Goal: Task Accomplishment & Management: Complete application form

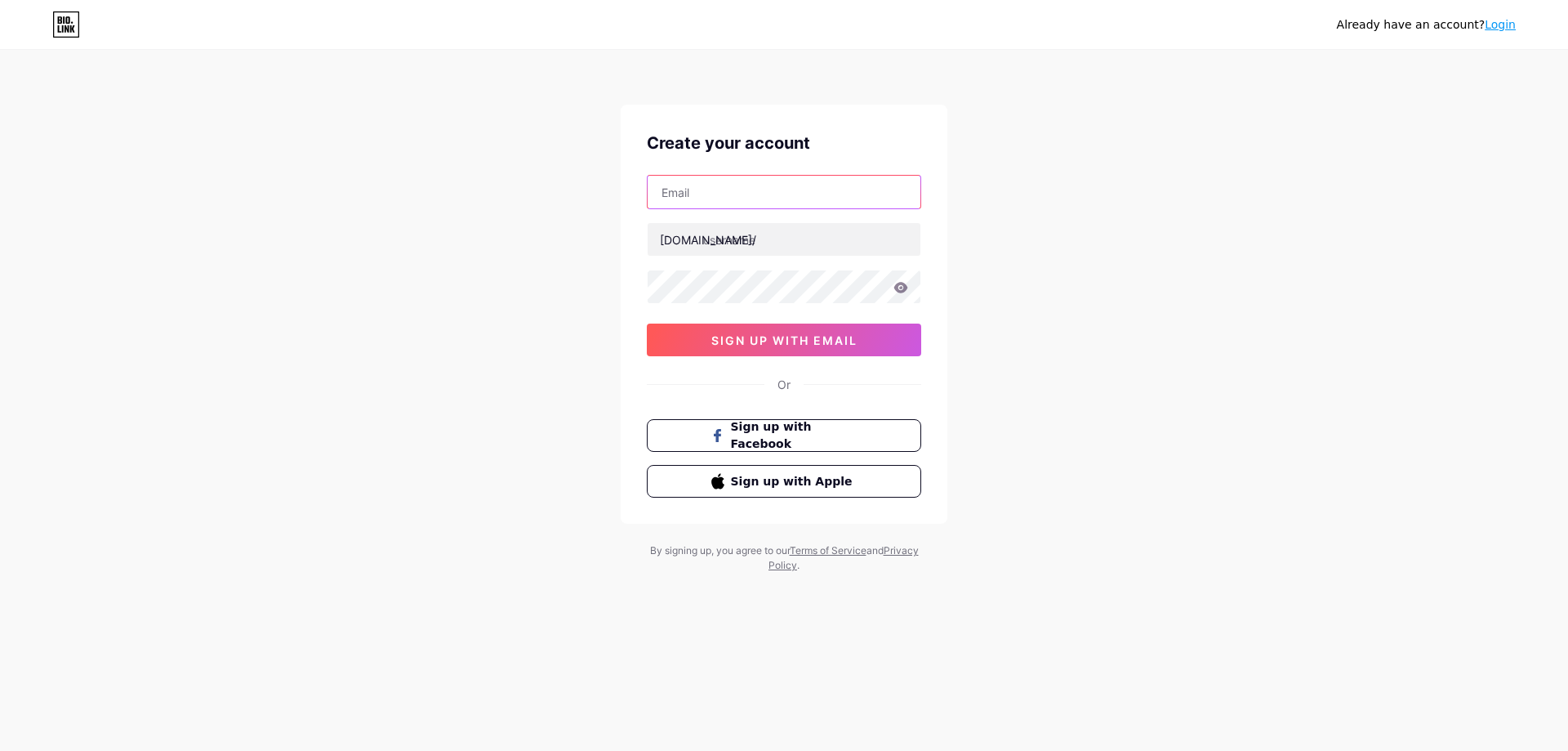
click at [709, 202] on input "text" at bounding box center [784, 191] width 273 height 33
type input "[EMAIL_ADDRESS][DOMAIN_NAME]"
click at [729, 239] on input "text" at bounding box center [784, 239] width 273 height 33
type input "i"
type input "kiemtienbonus247"
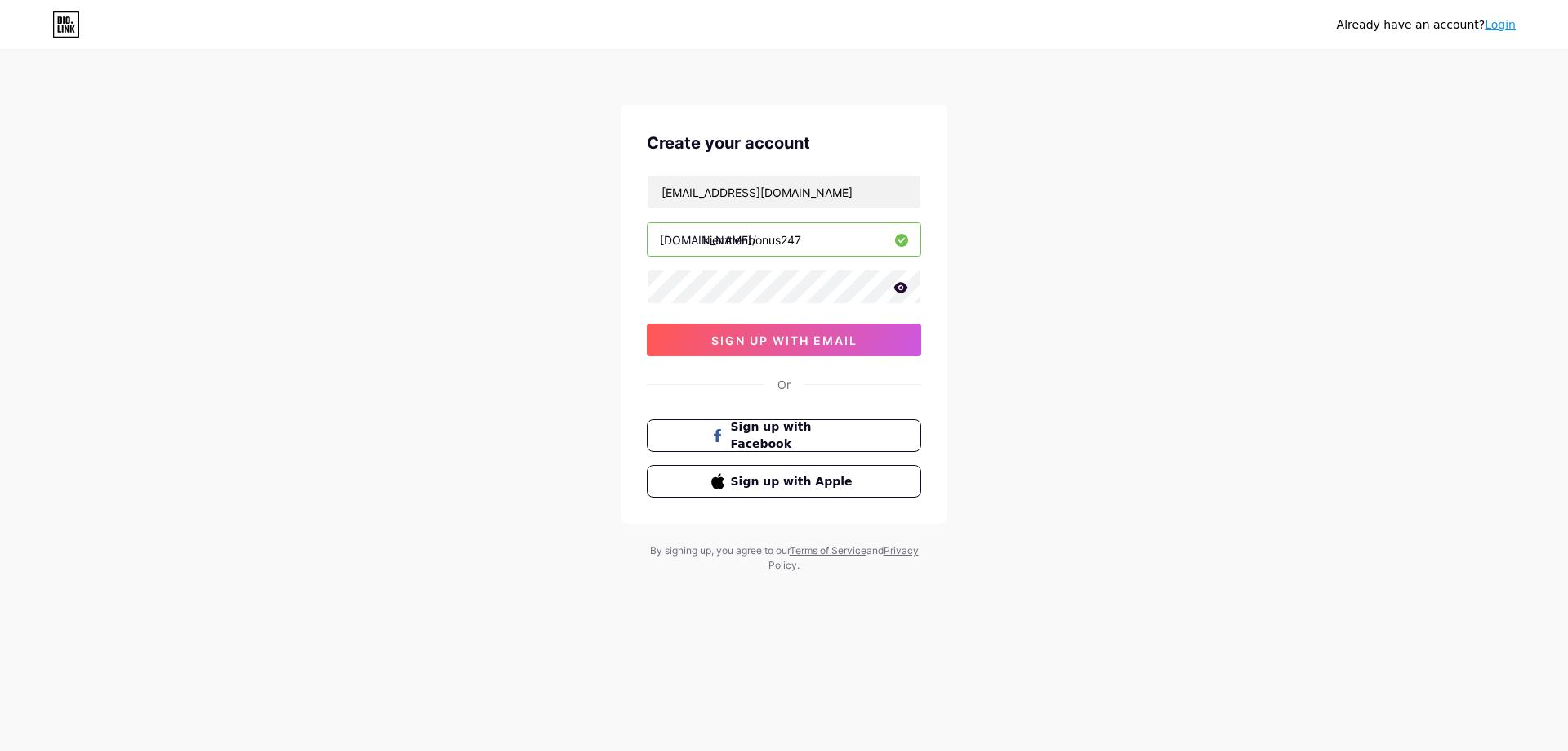
drag, startPoint x: 1192, startPoint y: 391, endPoint x: 1234, endPoint y: 399, distance: 42.8
click at [1233, 399] on div "Already have an account? Login Create your account [EMAIL_ADDRESS][DOMAIN_NAME]…" at bounding box center [784, 312] width 1568 height 625
click at [900, 285] on icon at bounding box center [901, 288] width 15 height 12
click at [789, 337] on span "sign up with email" at bounding box center [784, 340] width 146 height 14
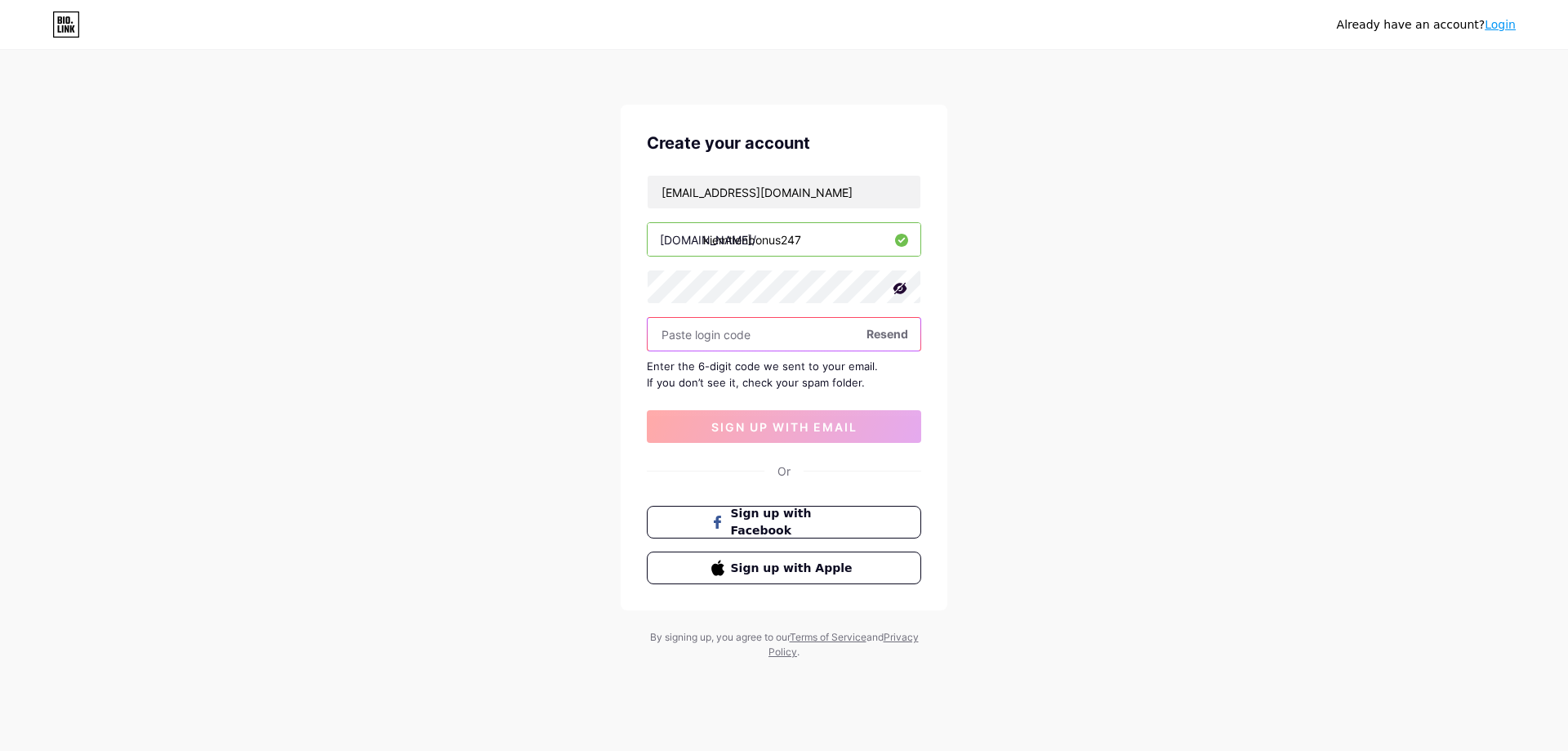
click at [730, 331] on input "text" at bounding box center [784, 334] width 273 height 33
paste input "543552"
type input "543552"
click at [803, 434] on button "sign up with email" at bounding box center [784, 426] width 274 height 33
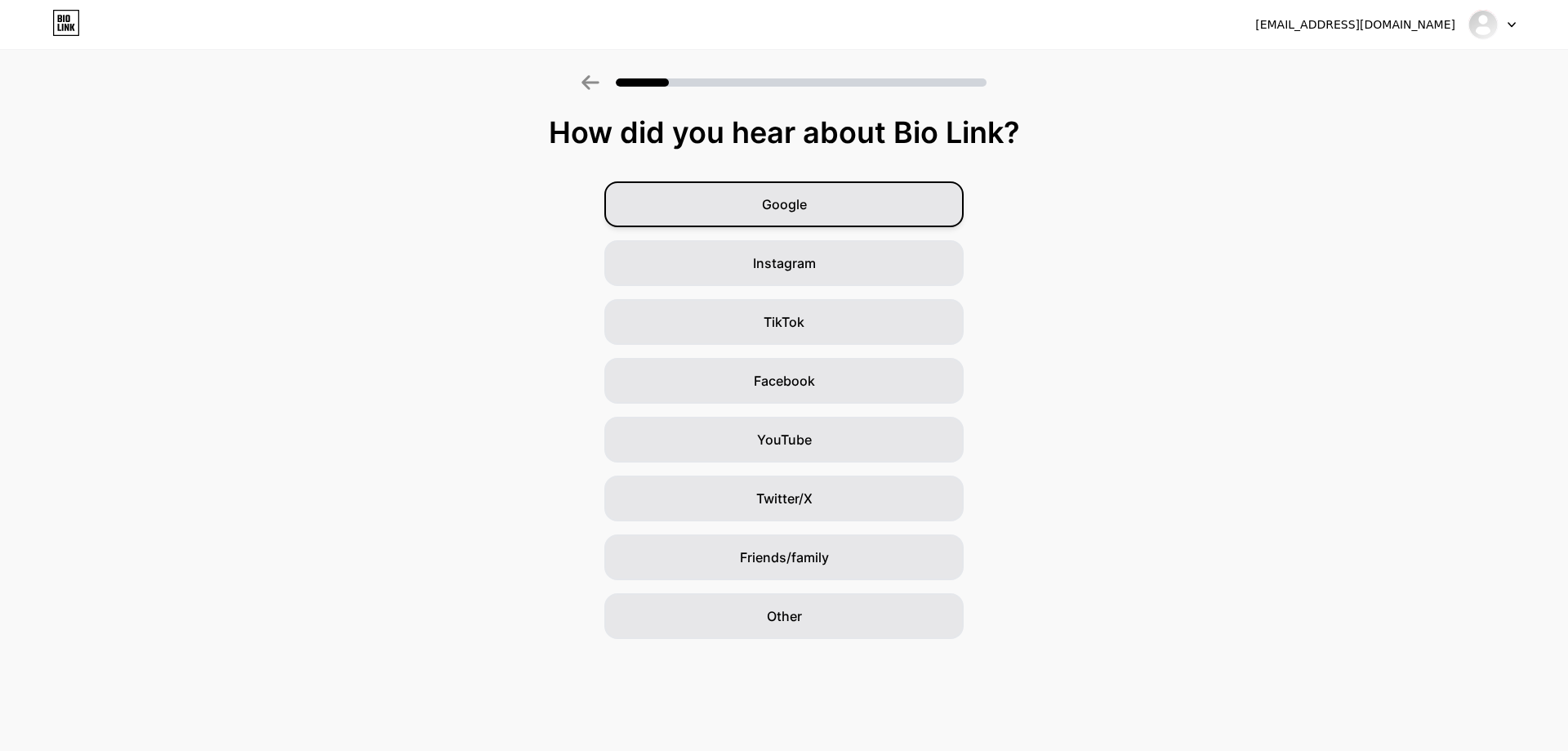
click at [799, 200] on span "Google" at bounding box center [784, 204] width 45 height 19
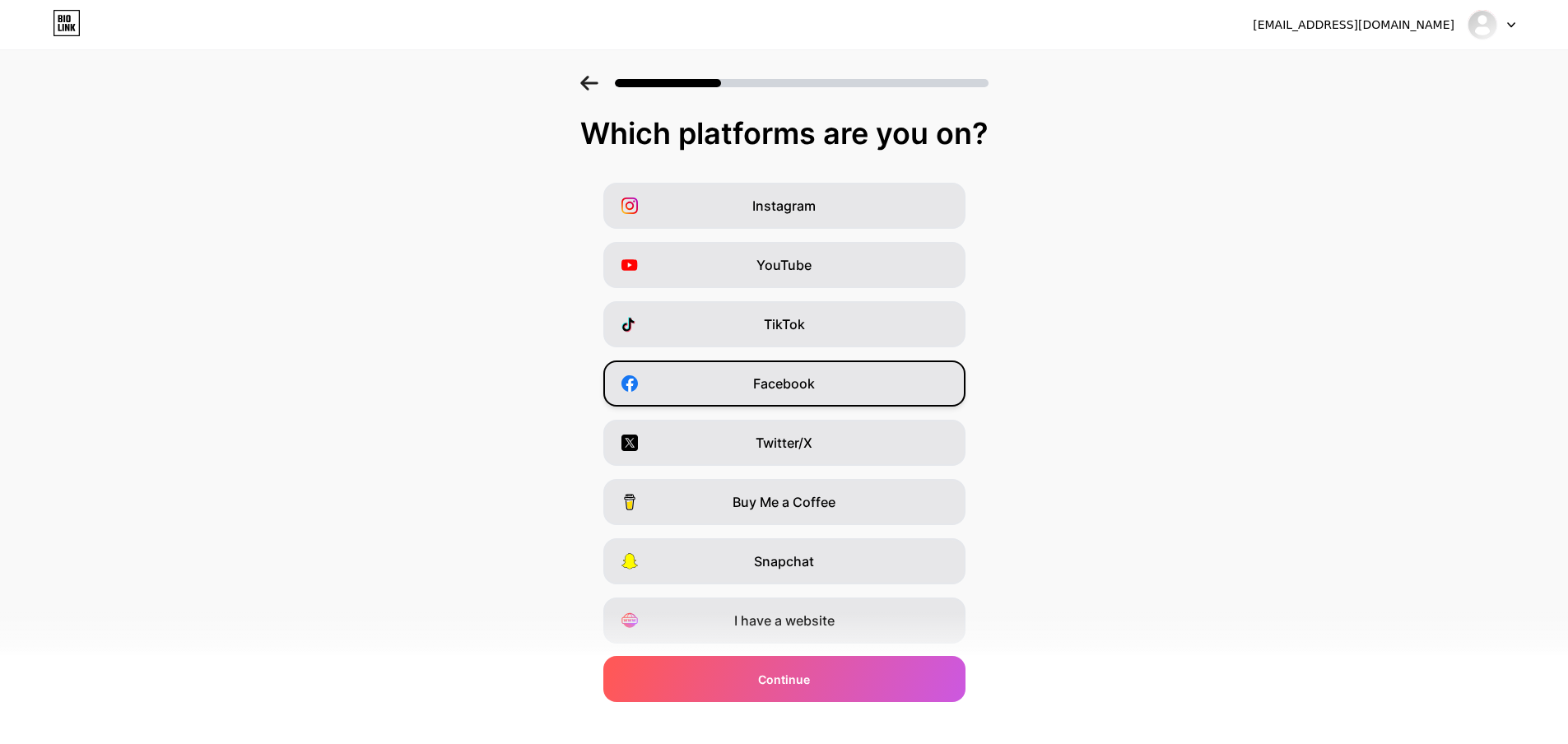
click at [782, 394] on div "Facebook" at bounding box center [784, 383] width 362 height 46
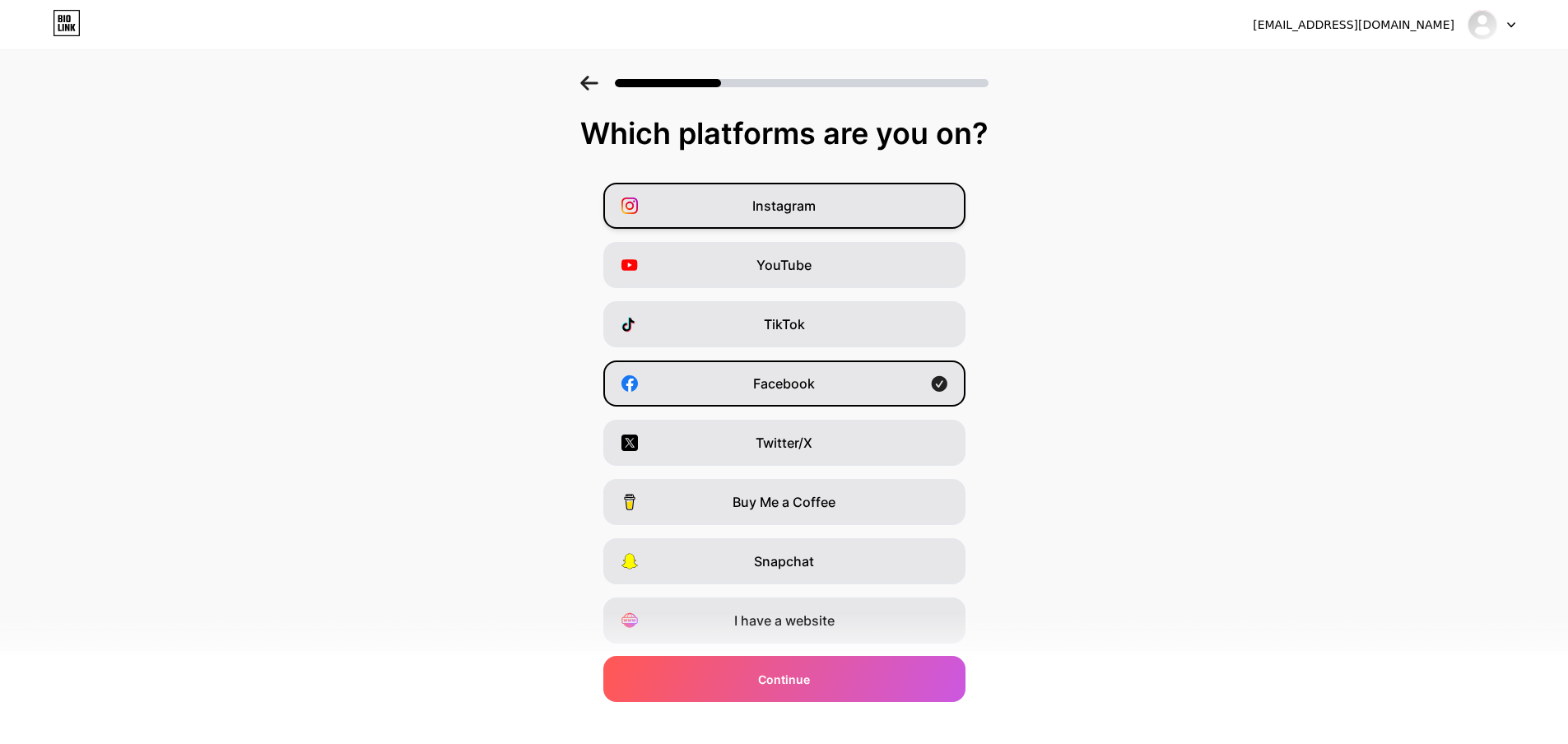
click at [876, 205] on div "Instagram" at bounding box center [784, 205] width 362 height 46
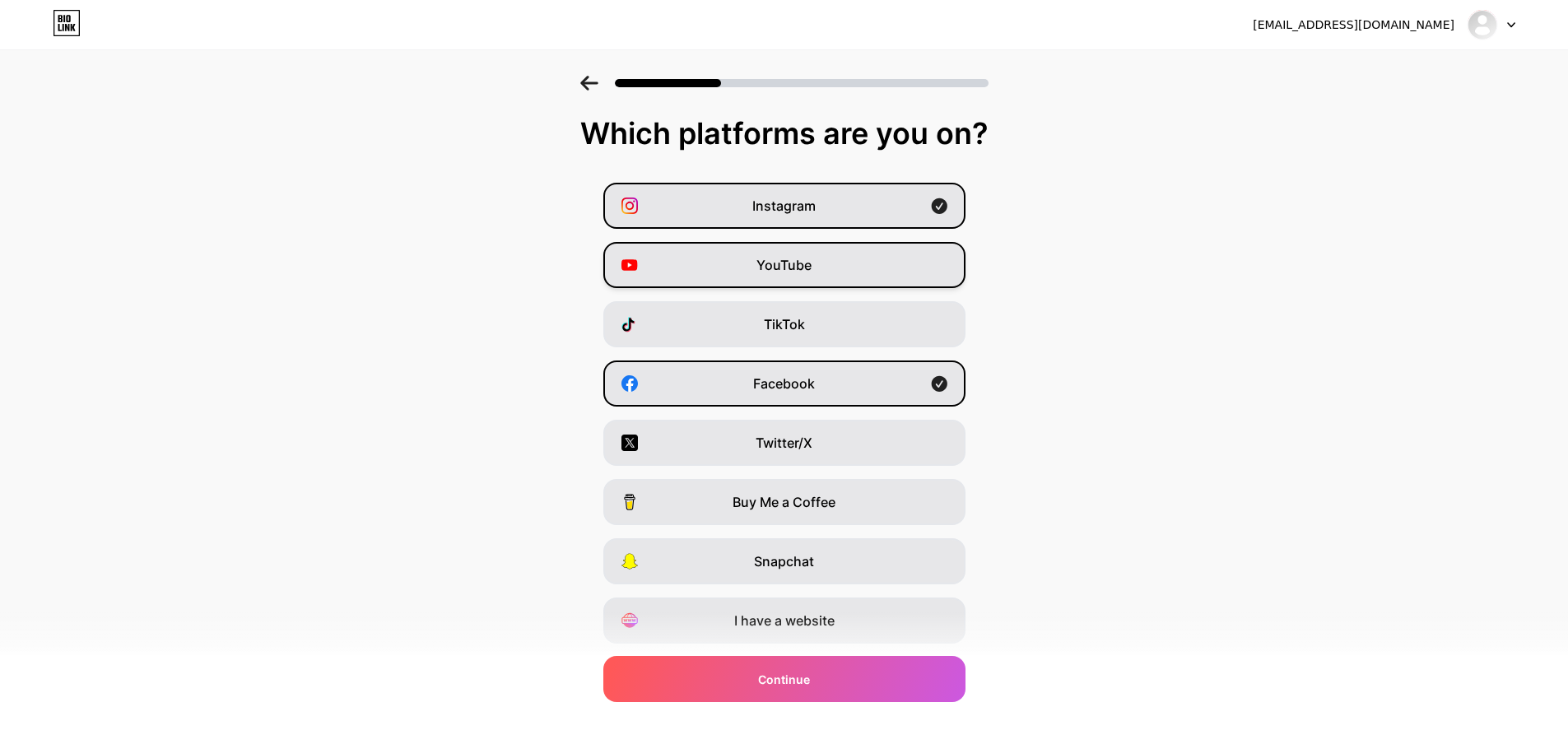
click at [873, 245] on div "YouTube" at bounding box center [784, 265] width 362 height 46
click at [861, 323] on div "TikTok" at bounding box center [784, 324] width 362 height 46
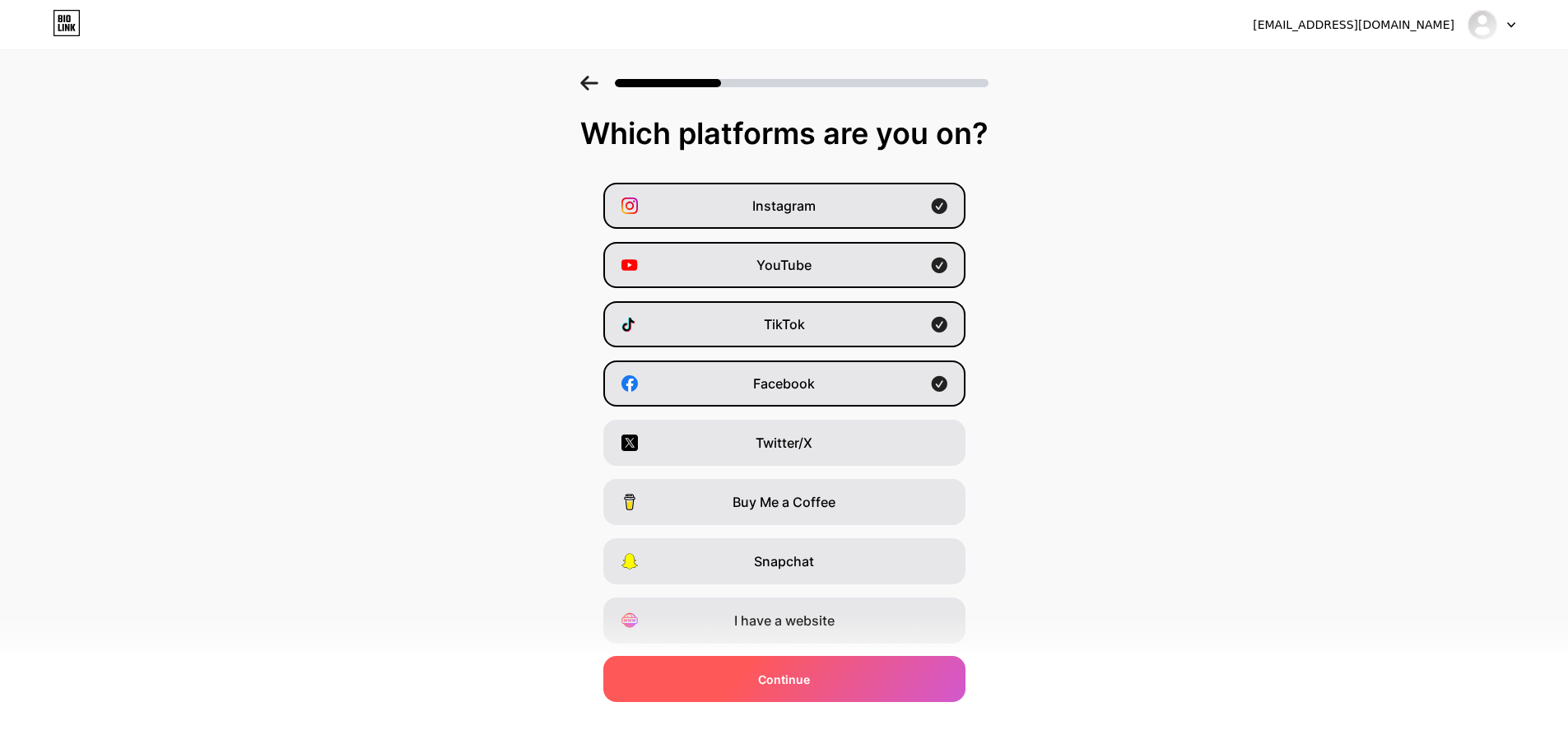
click at [798, 682] on span "Continue" at bounding box center [784, 679] width 52 height 17
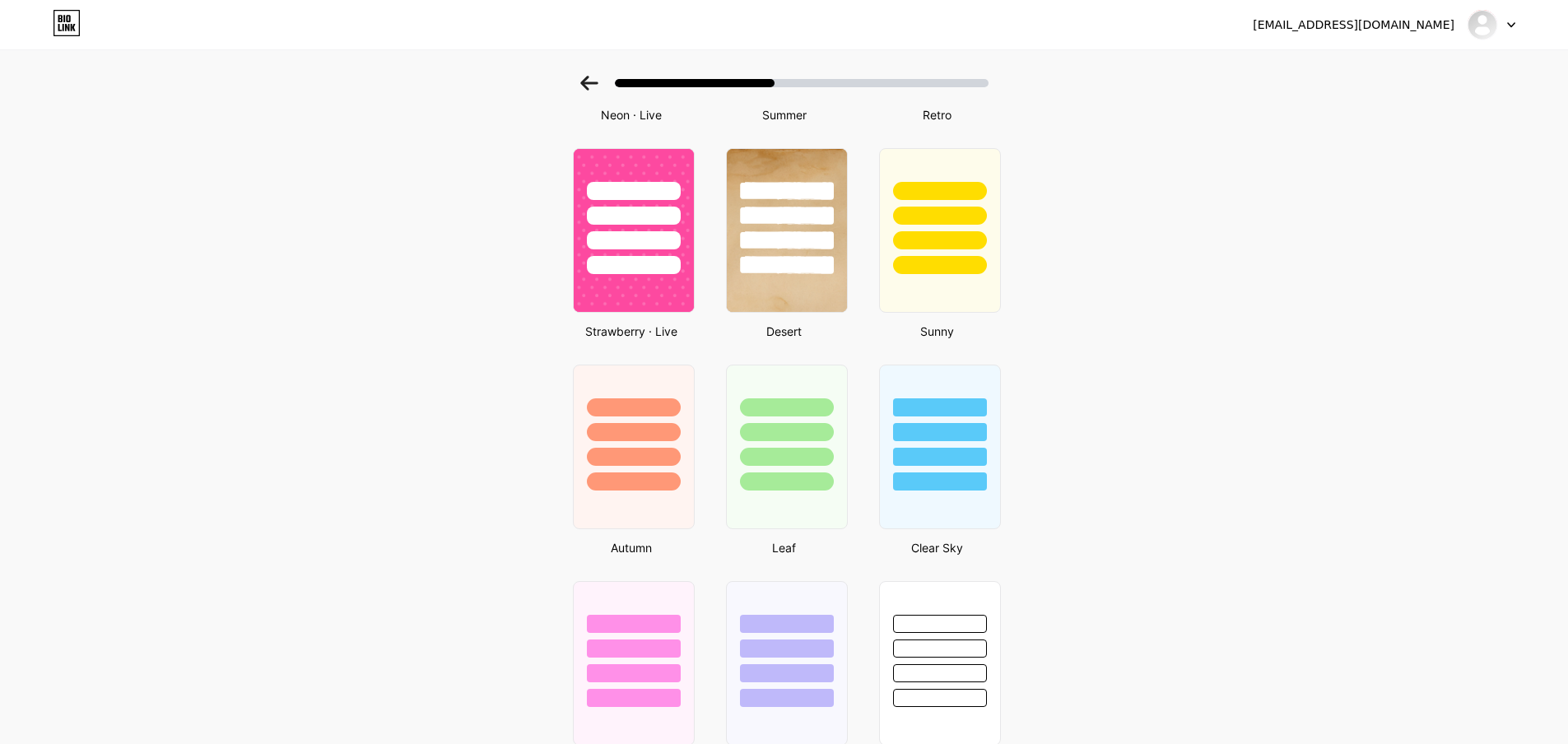
scroll to position [412, 0]
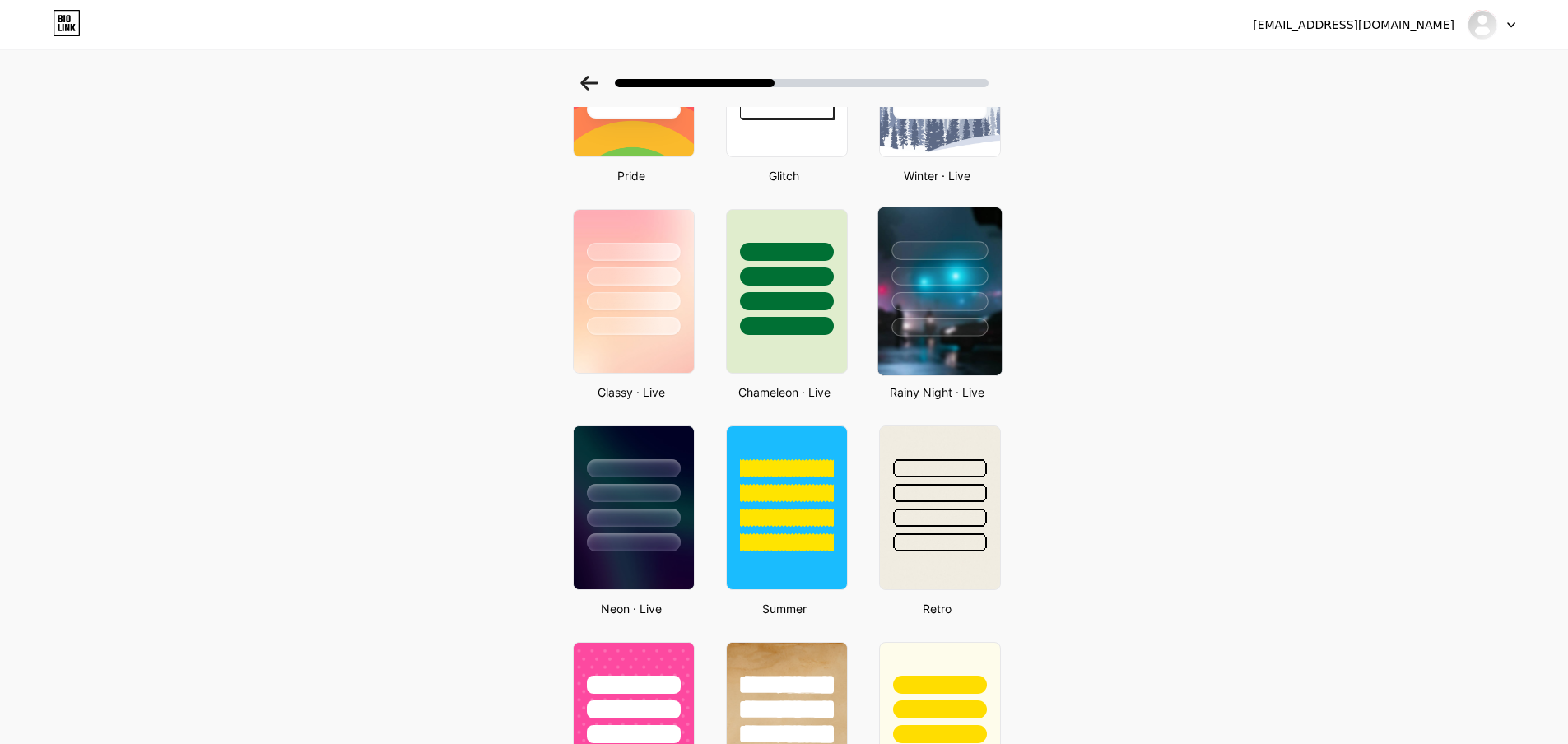
click at [947, 285] on div at bounding box center [939, 276] width 96 height 19
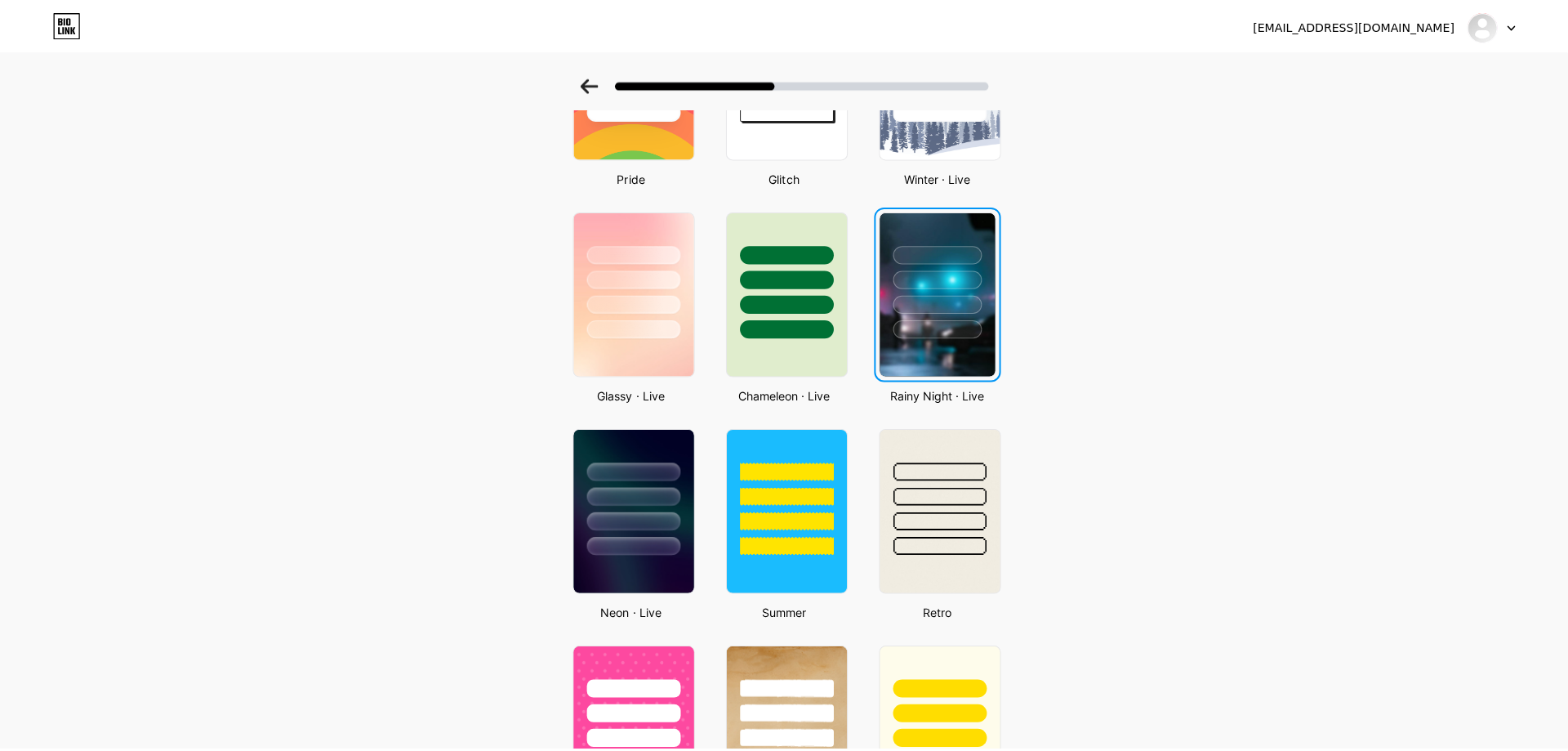
scroll to position [0, 0]
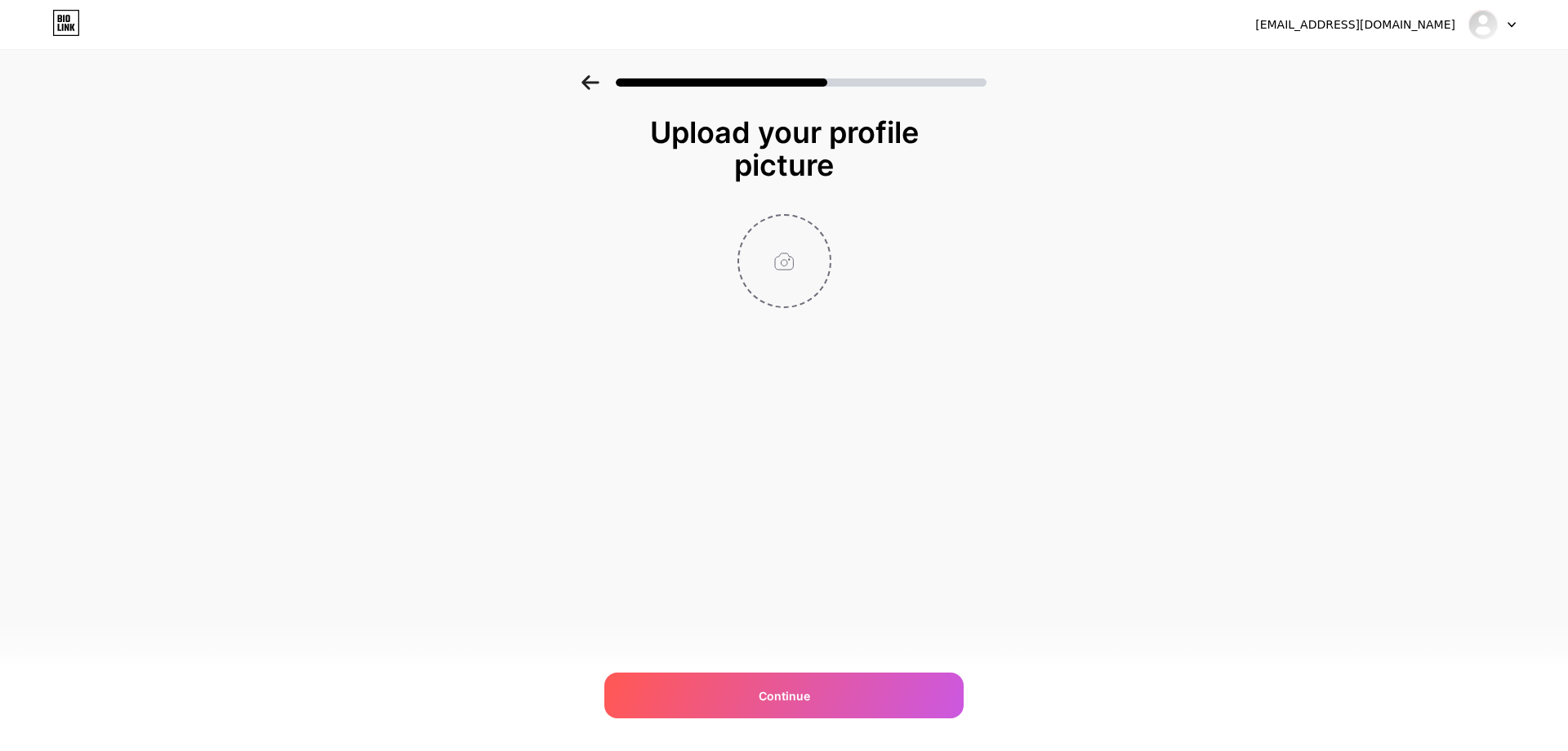
click at [759, 250] on input "file" at bounding box center [784, 261] width 91 height 91
type input "C:\fakepath\111.png"
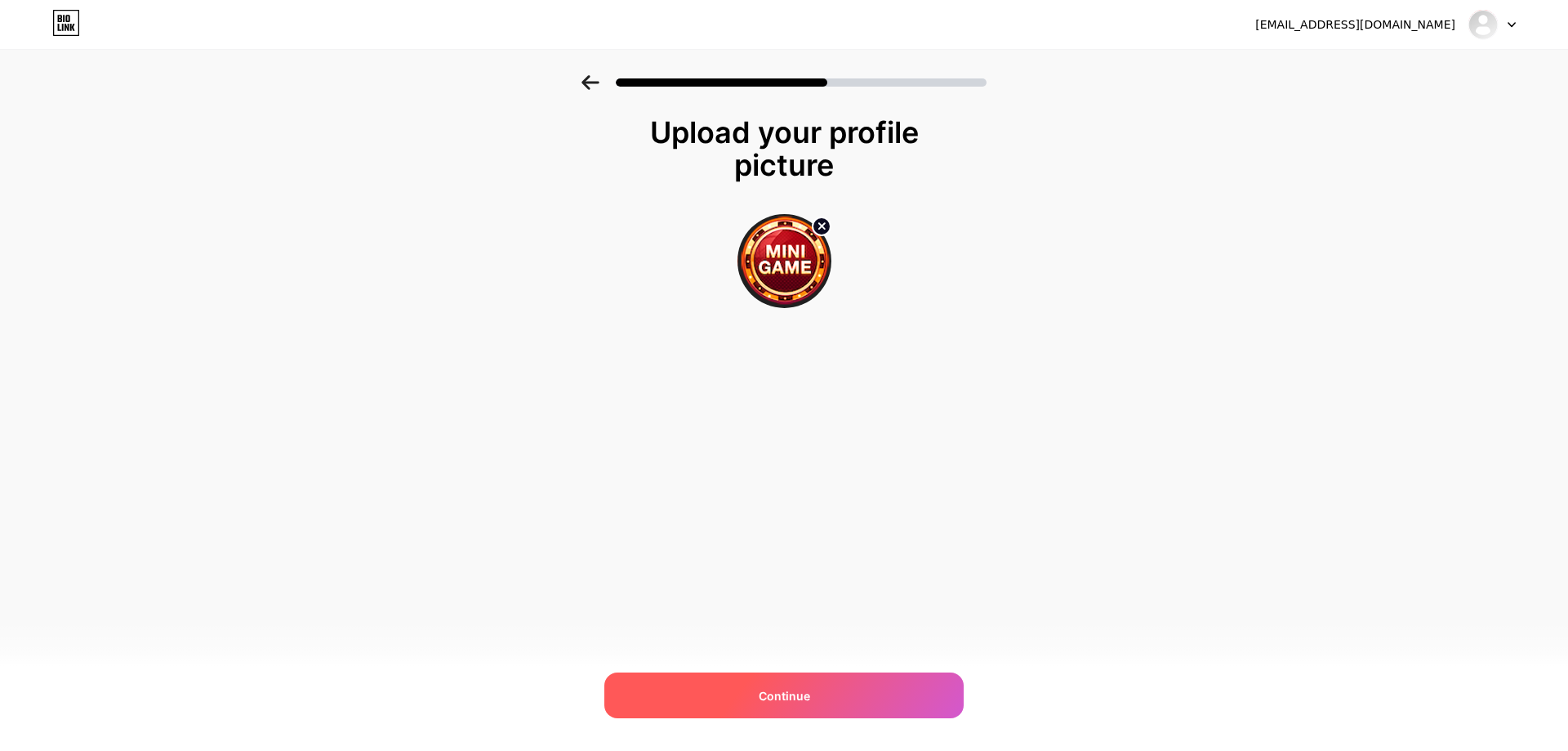
click at [825, 687] on div "Continue" at bounding box center [784, 695] width 359 height 46
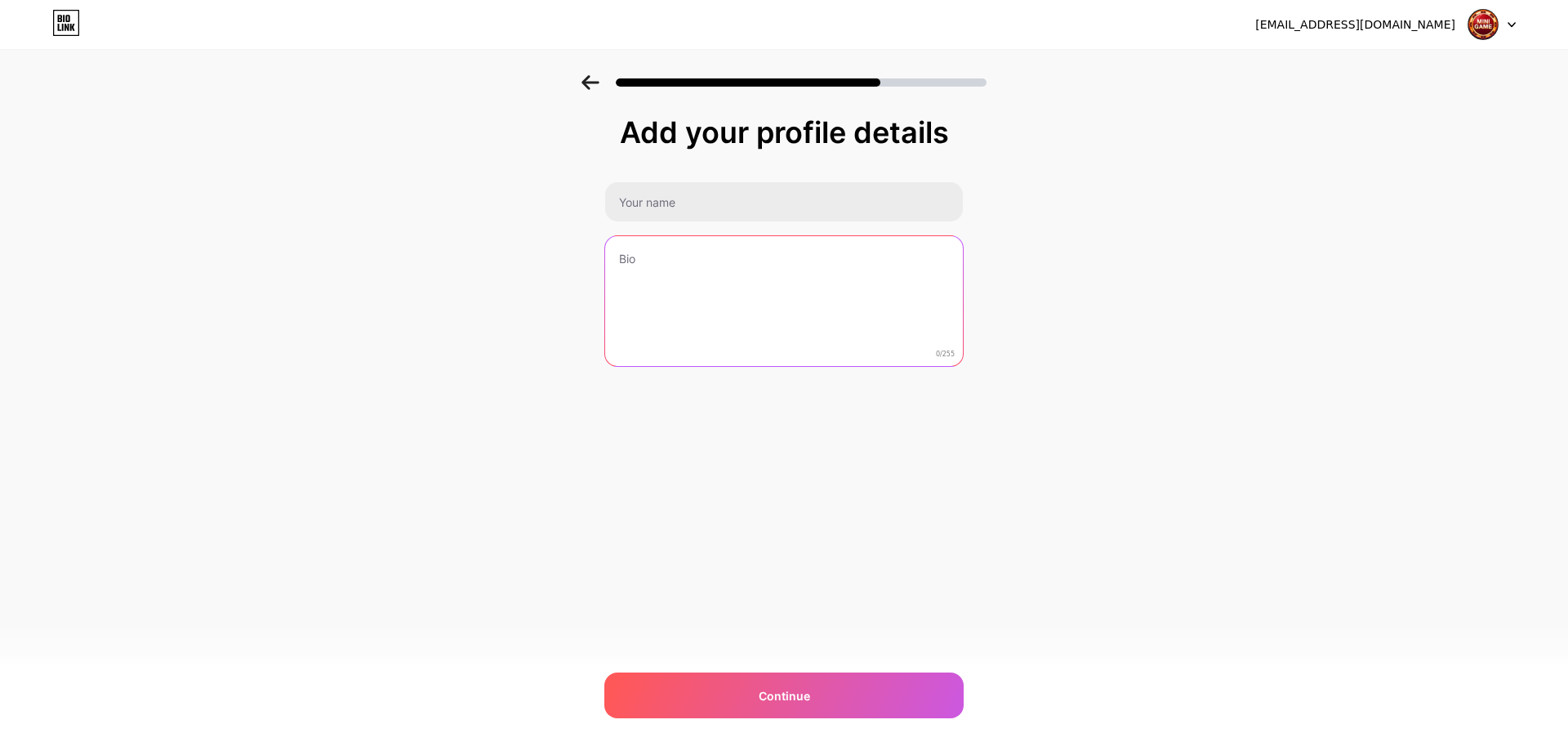
click at [687, 279] on textarea at bounding box center [784, 301] width 357 height 132
paste textarea "[PERSON_NAME] [PERSON_NAME] cả khi đang ngủ"
type textarea "[PERSON_NAME] [PERSON_NAME] cả khi đang ngủ"
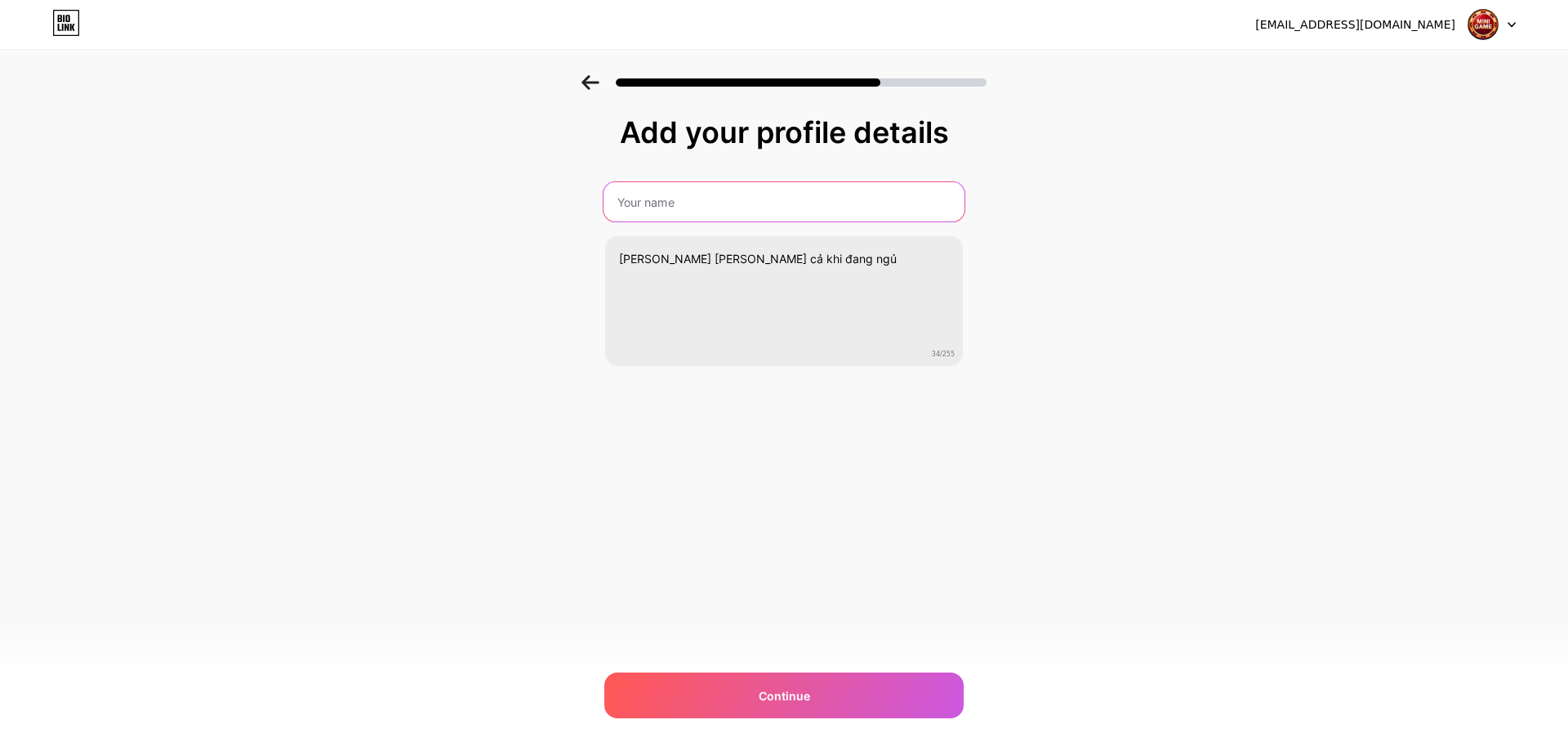
click at [724, 205] on input "text" at bounding box center [784, 201] width 361 height 39
click at [751, 216] on input "text" at bounding box center [784, 201] width 361 height 39
paste input "[PERSON_NAME] 24/7"
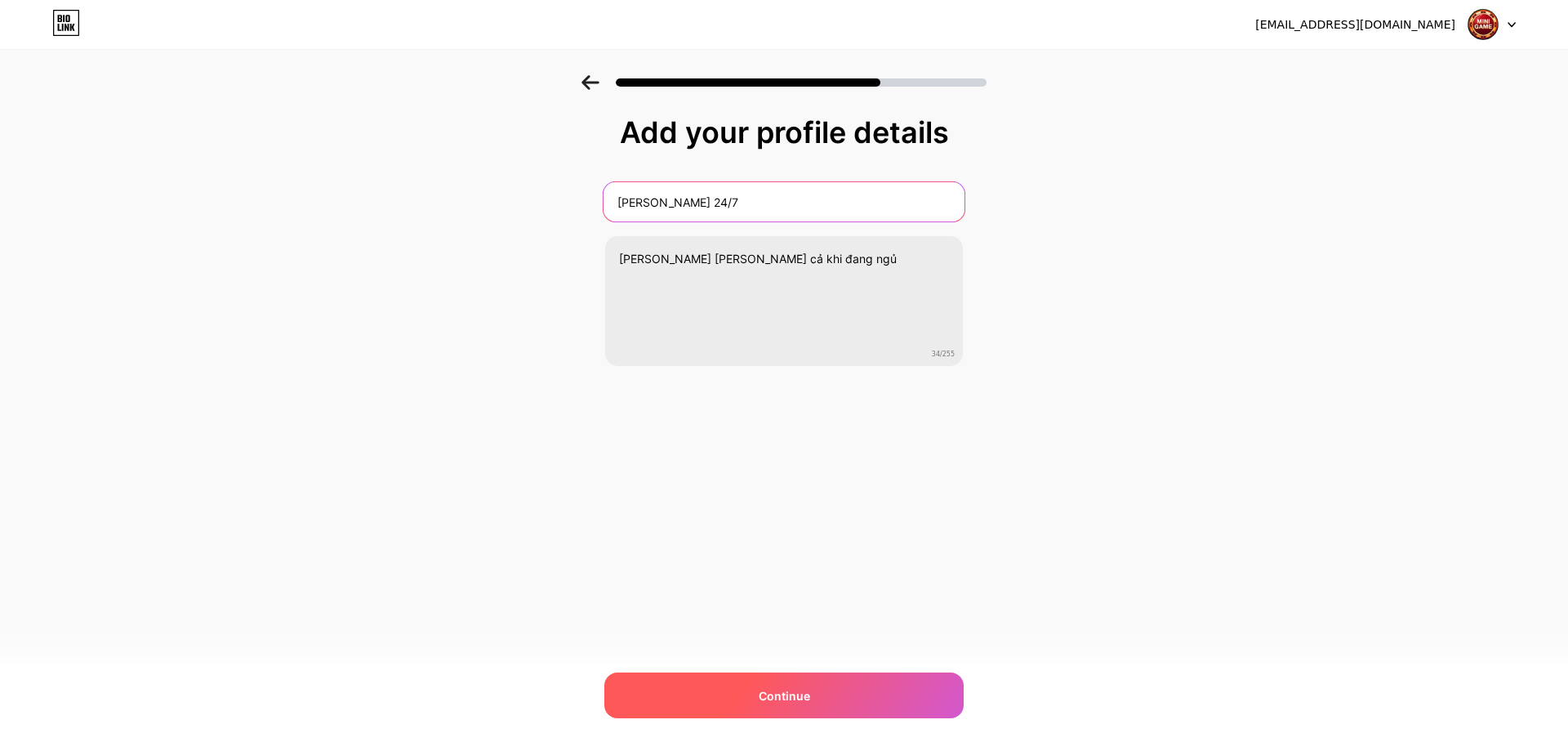
type input "[PERSON_NAME] 24/7"
click at [741, 690] on div "Continue" at bounding box center [784, 695] width 359 height 46
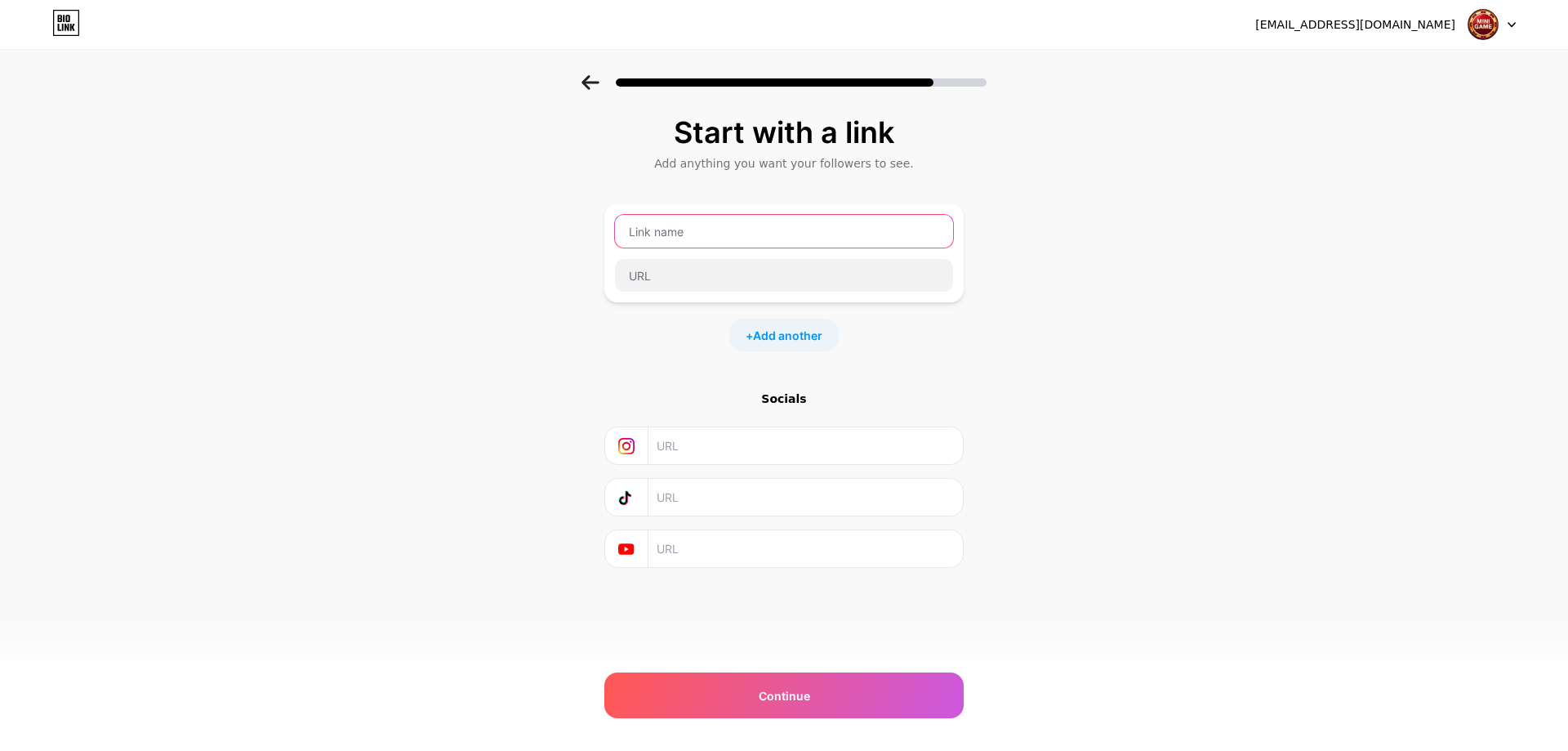
click at [814, 221] on input "text" at bounding box center [784, 231] width 338 height 33
click at [792, 332] on span "Add another" at bounding box center [788, 335] width 70 height 17
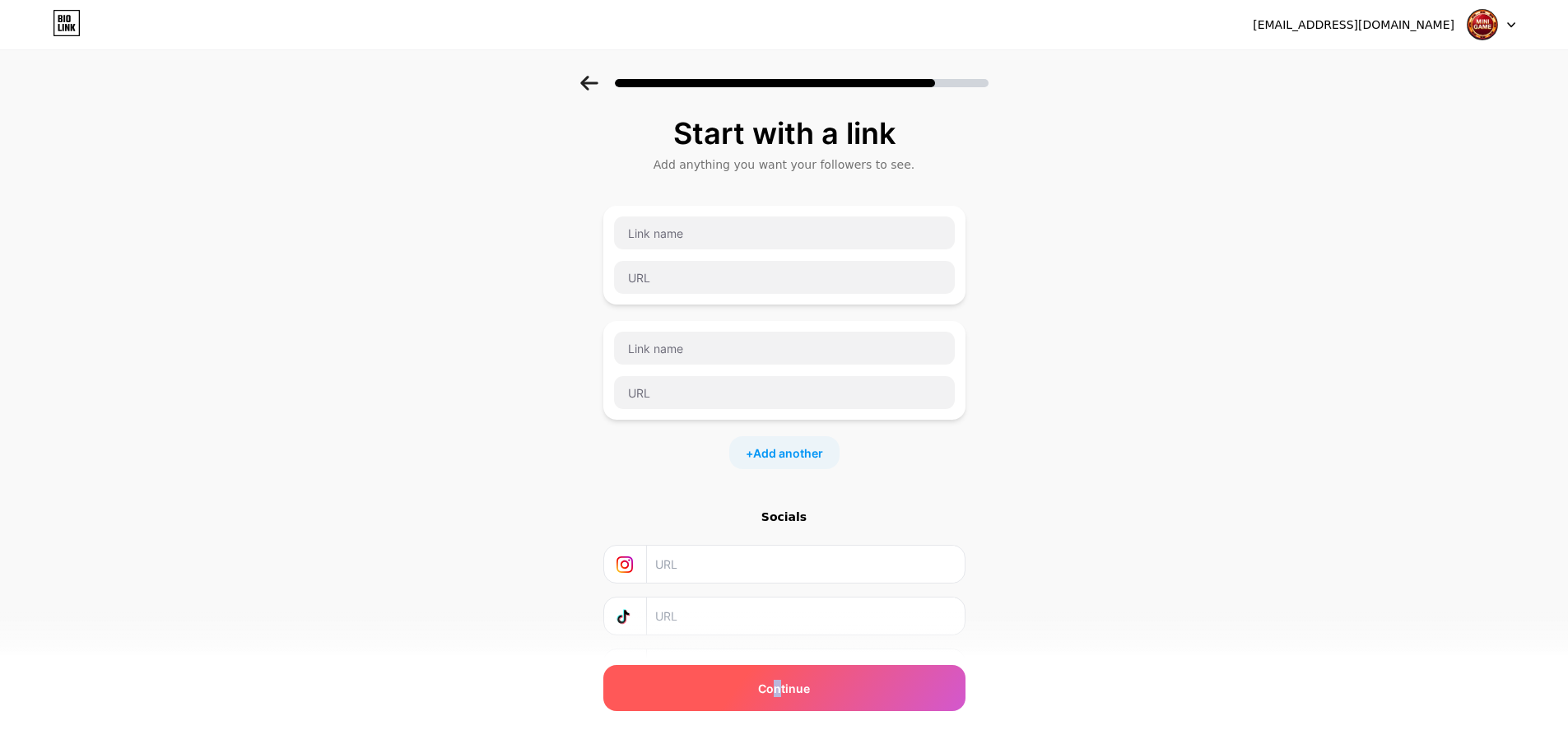
click at [785, 691] on span "Continue" at bounding box center [784, 688] width 52 height 17
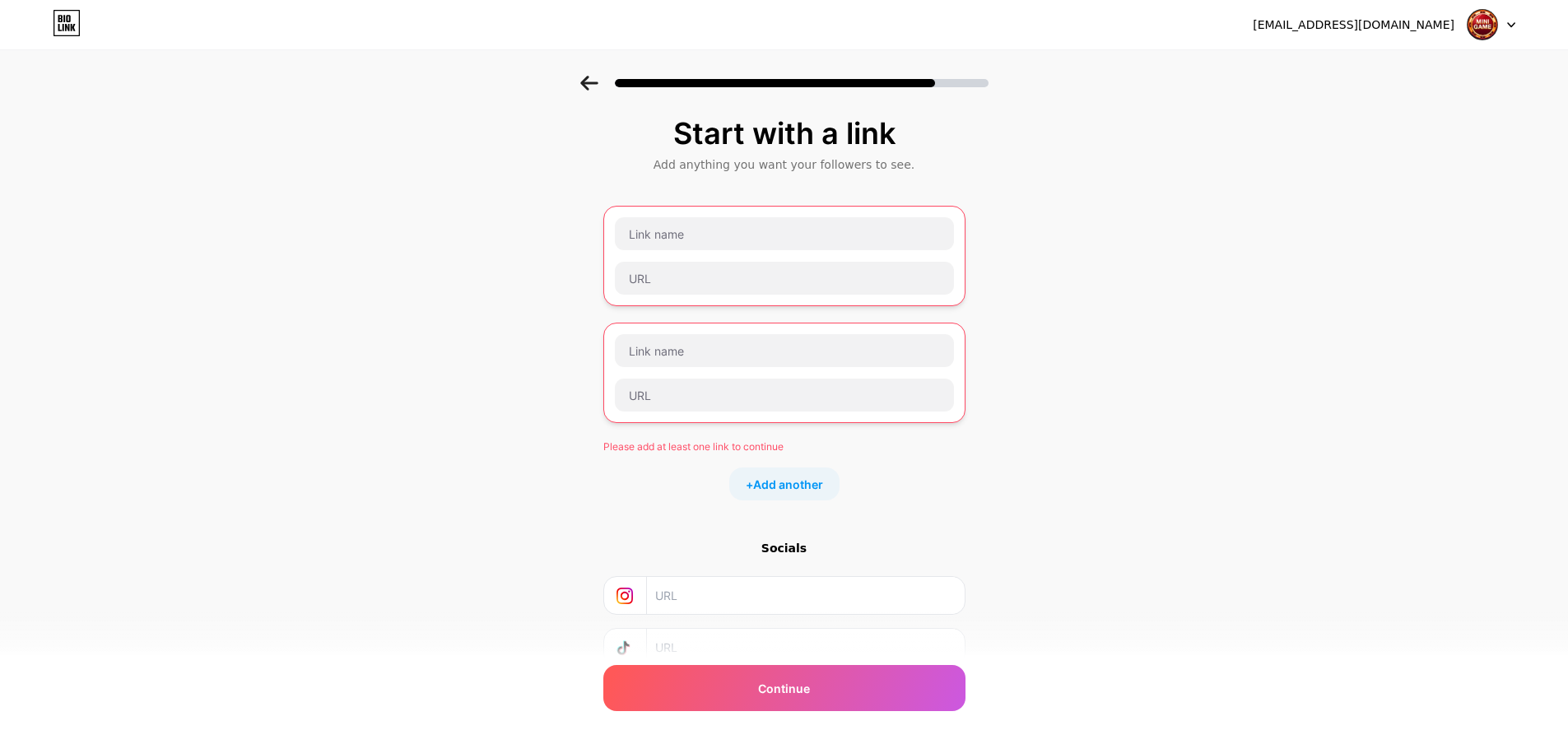
click at [784, 544] on div "Socials" at bounding box center [784, 548] width 362 height 16
click at [587, 81] on icon at bounding box center [588, 84] width 18 height 15
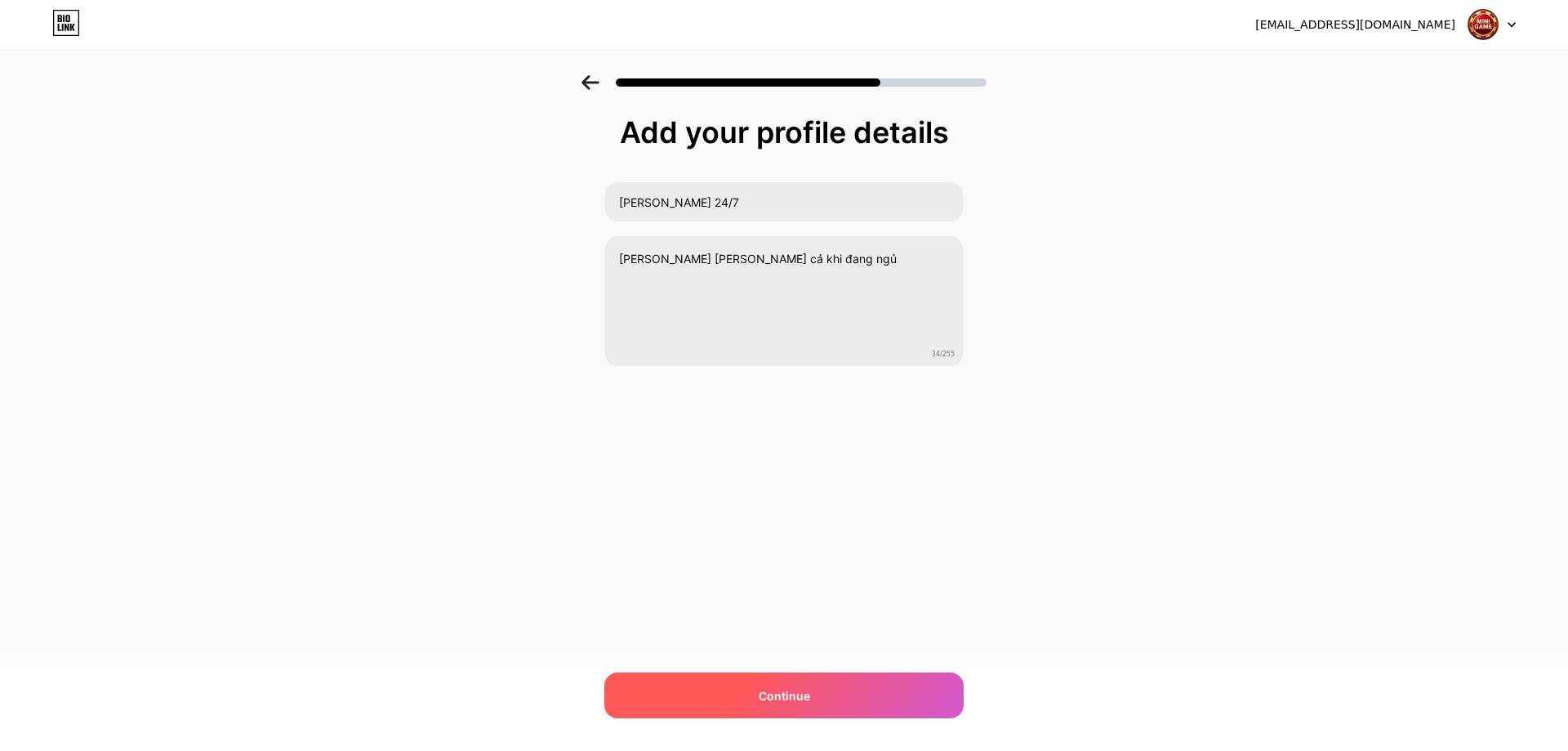
click at [788, 693] on span "Continue" at bounding box center [784, 696] width 51 height 17
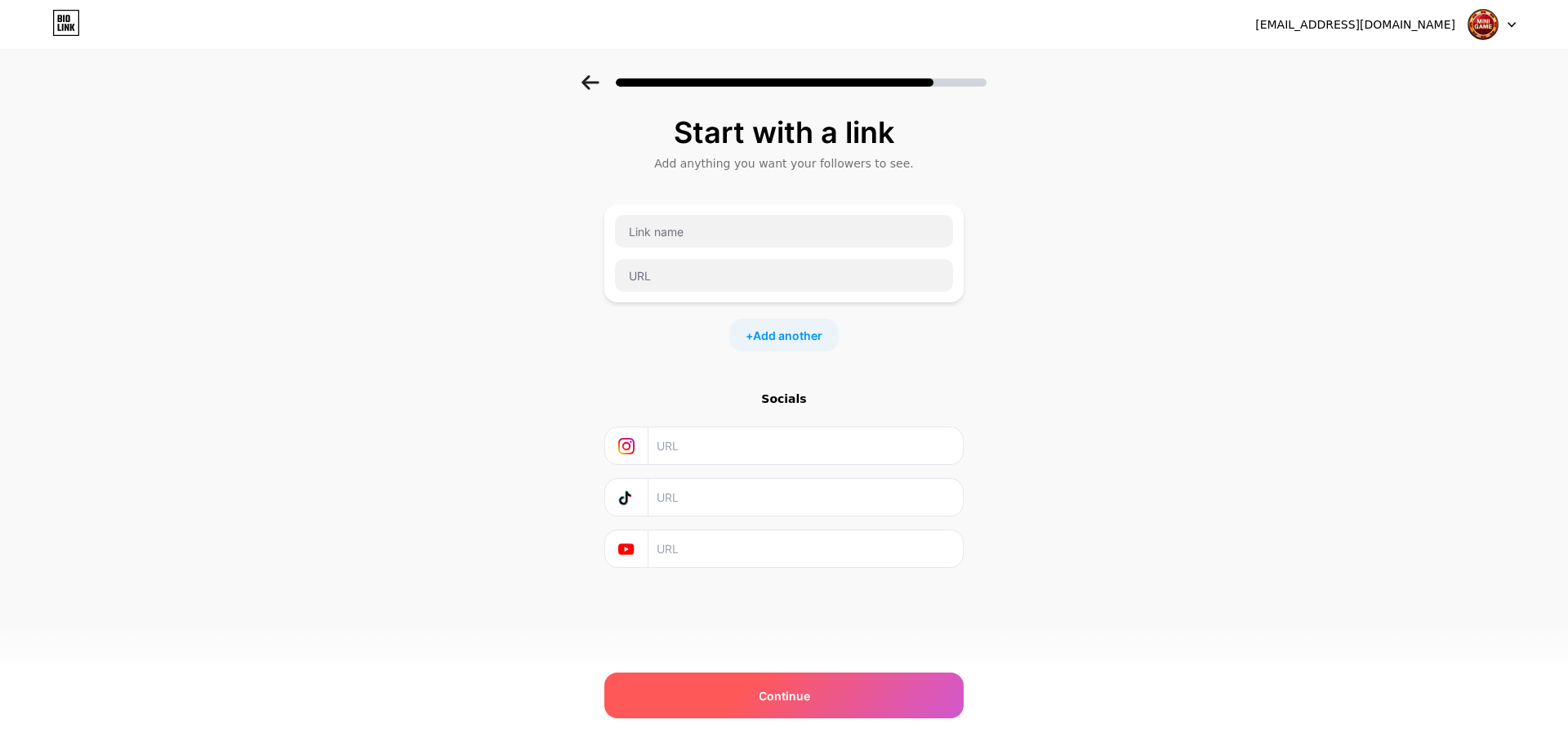
click at [805, 687] on span "Continue" at bounding box center [784, 696] width 51 height 17
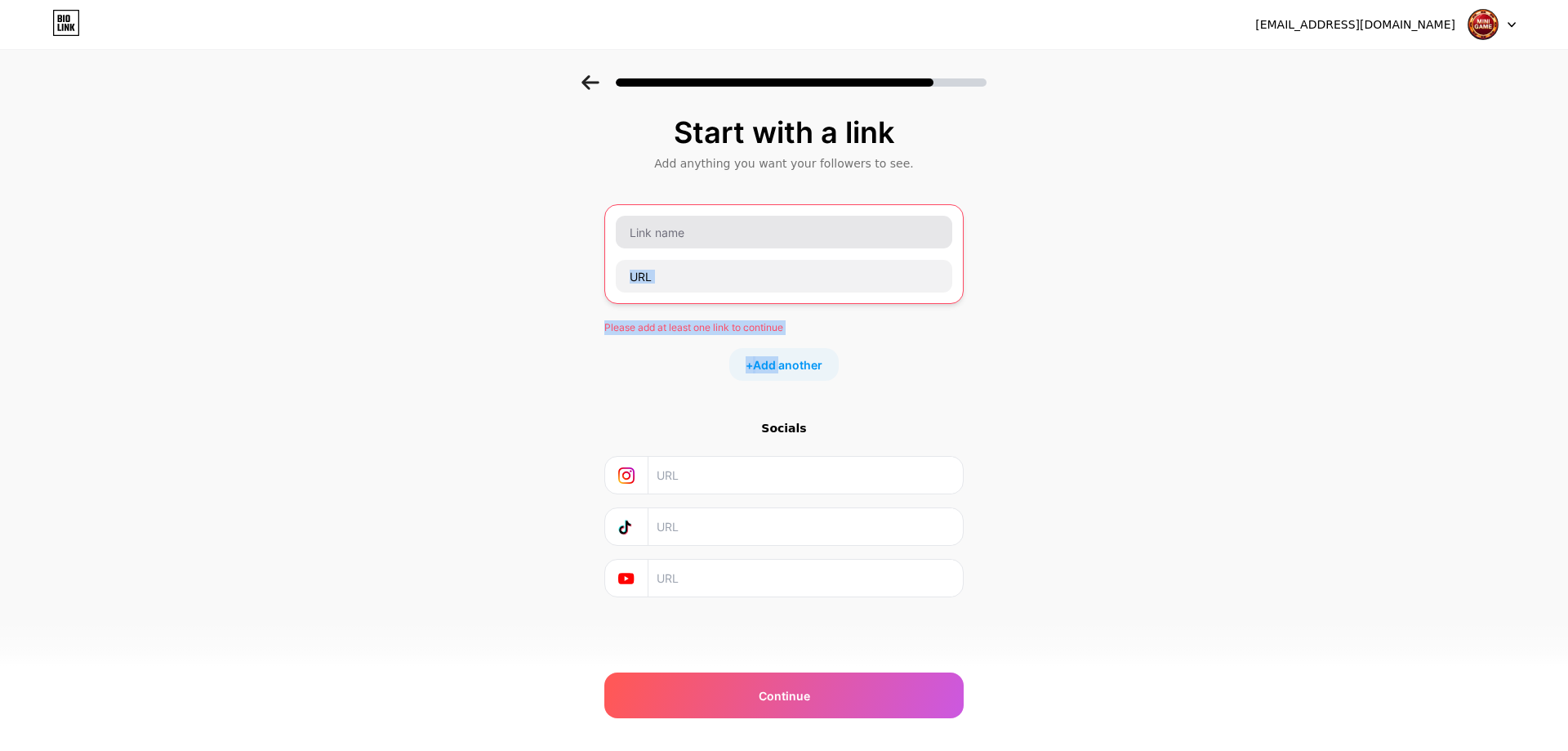
drag, startPoint x: 782, startPoint y: 368, endPoint x: 719, endPoint y: 242, distance: 140.9
click at [722, 243] on div "Please add at least one link to continue + Add another" at bounding box center [784, 292] width 359 height 176
click at [713, 238] on input "text" at bounding box center [784, 232] width 336 height 33
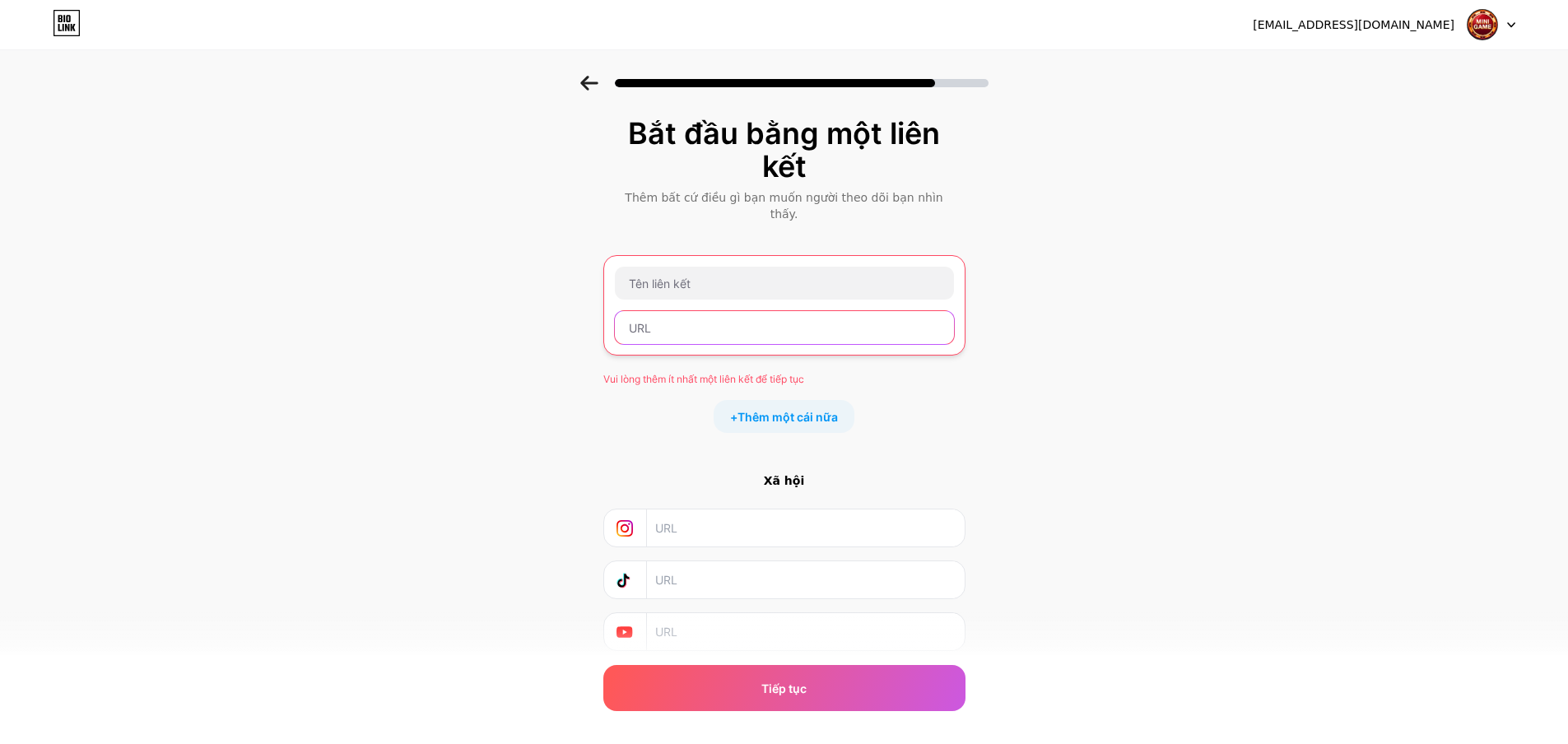
click at [659, 317] on input "text" at bounding box center [784, 327] width 339 height 33
paste input "[URL][DOMAIN_NAME]"
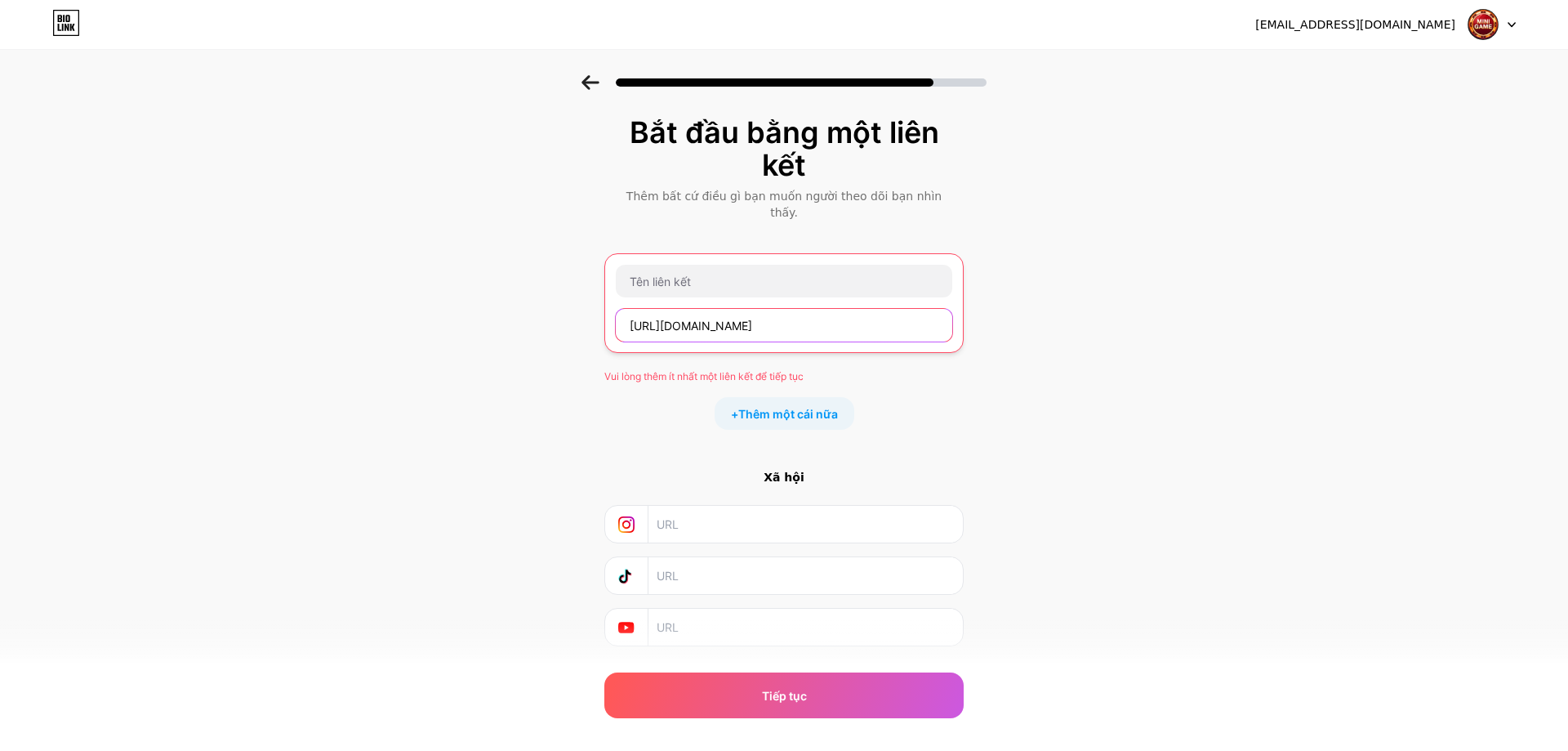
scroll to position [0, 221]
type input "[URL][DOMAIN_NAME]"
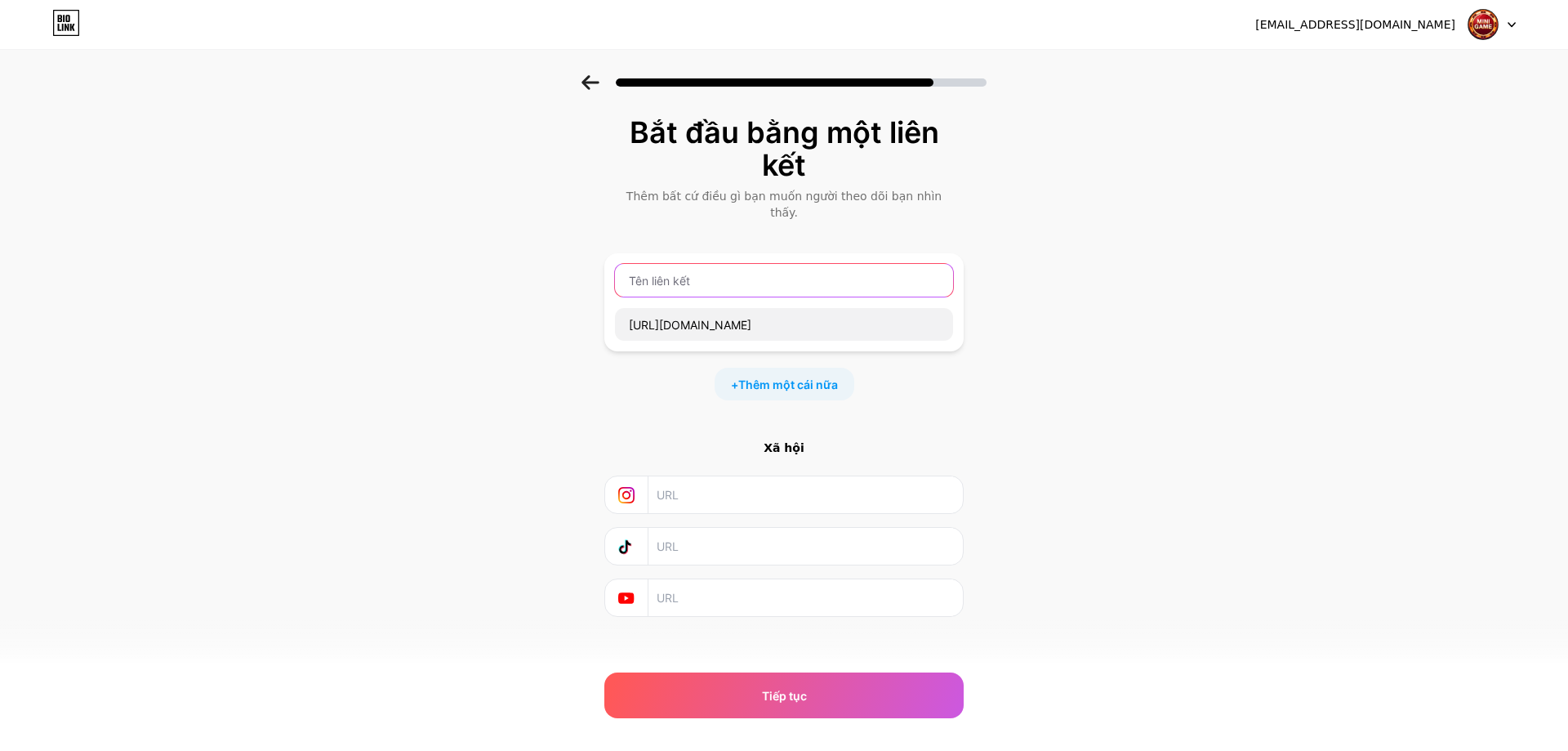
click at [751, 263] on input "text" at bounding box center [784, 279] width 338 height 33
drag, startPoint x: 648, startPoint y: 267, endPoint x: 738, endPoint y: 267, distance: 90.0
click at [654, 267] on input "Bincane" at bounding box center [784, 279] width 338 height 33
click at [738, 267] on input "Binance" at bounding box center [784, 279] width 338 height 33
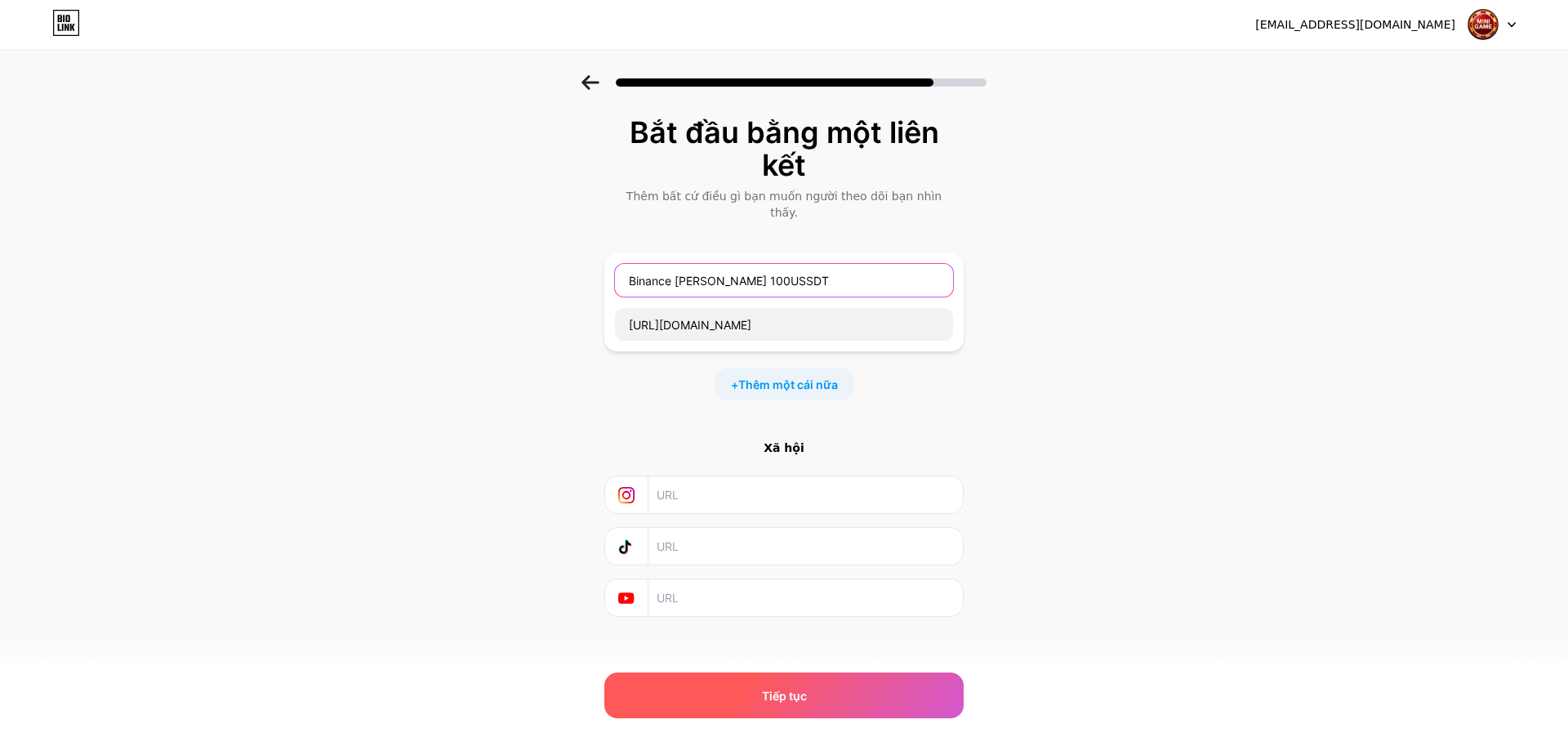
type input "Binance [PERSON_NAME] 100USSDT"
click at [774, 696] on font "Tiếp tục" at bounding box center [784, 696] width 45 height 14
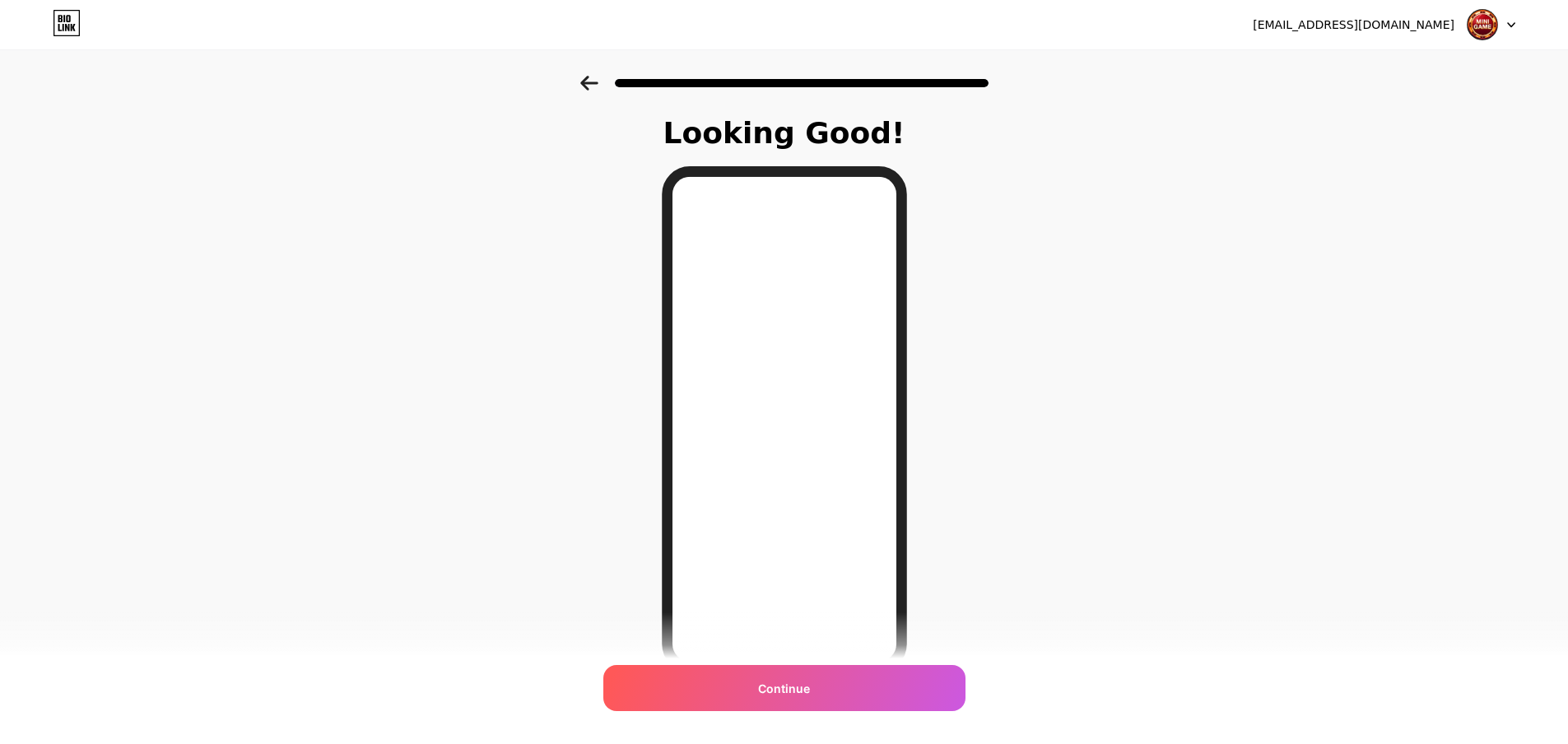
click at [762, 699] on div "Continue" at bounding box center [784, 688] width 362 height 46
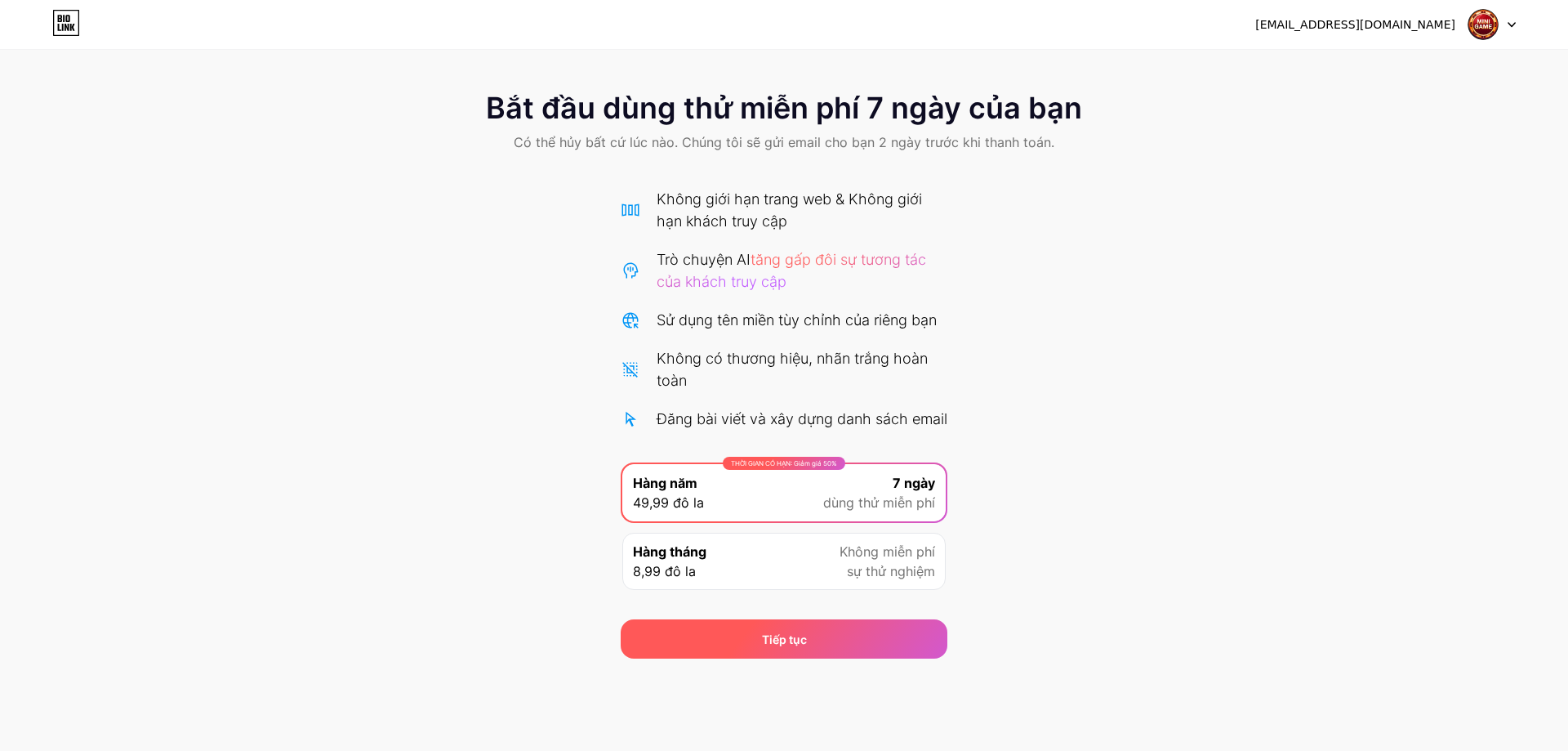
click at [778, 659] on div "Tiếp tục" at bounding box center [784, 639] width 326 height 39
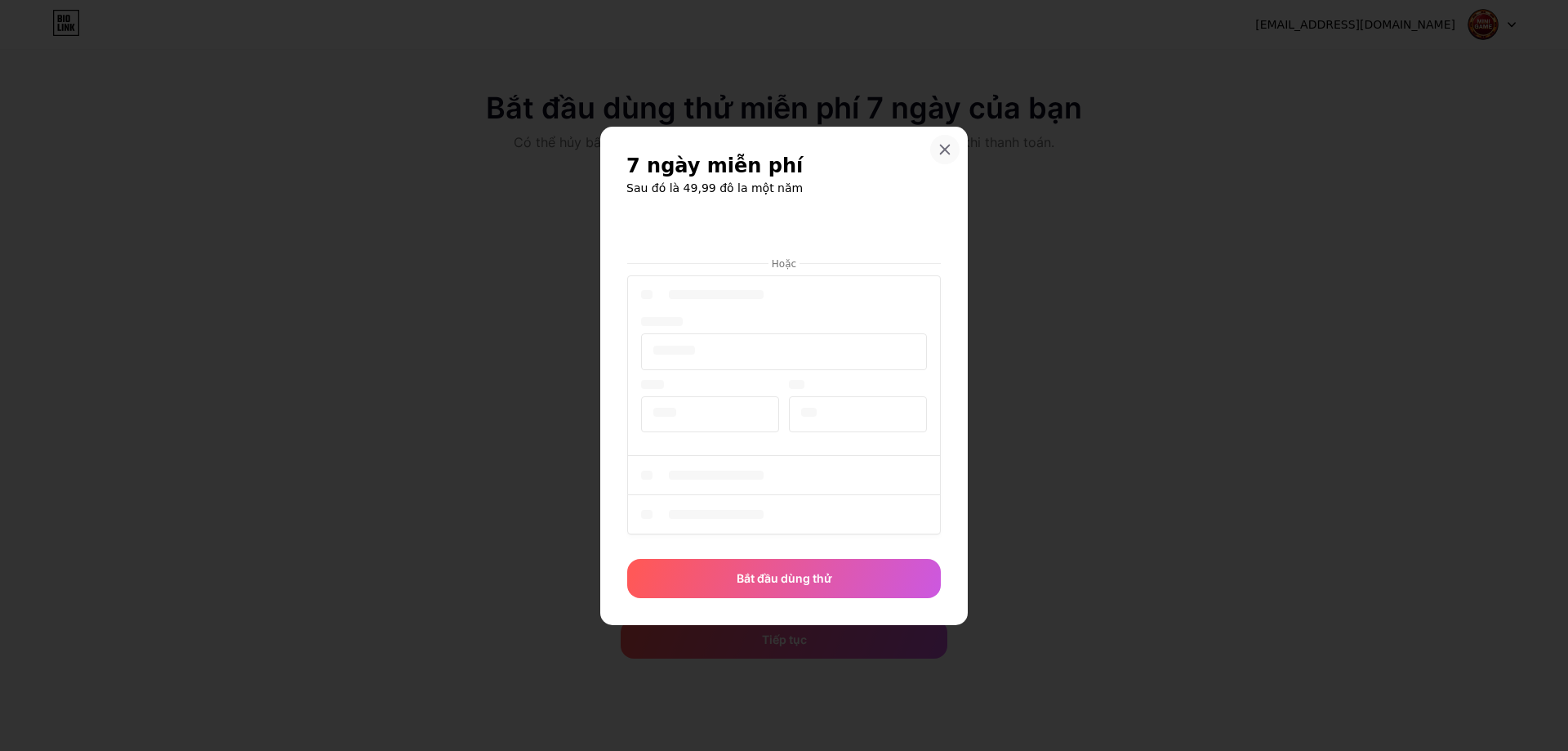
click at [945, 149] on icon at bounding box center [945, 149] width 9 height 9
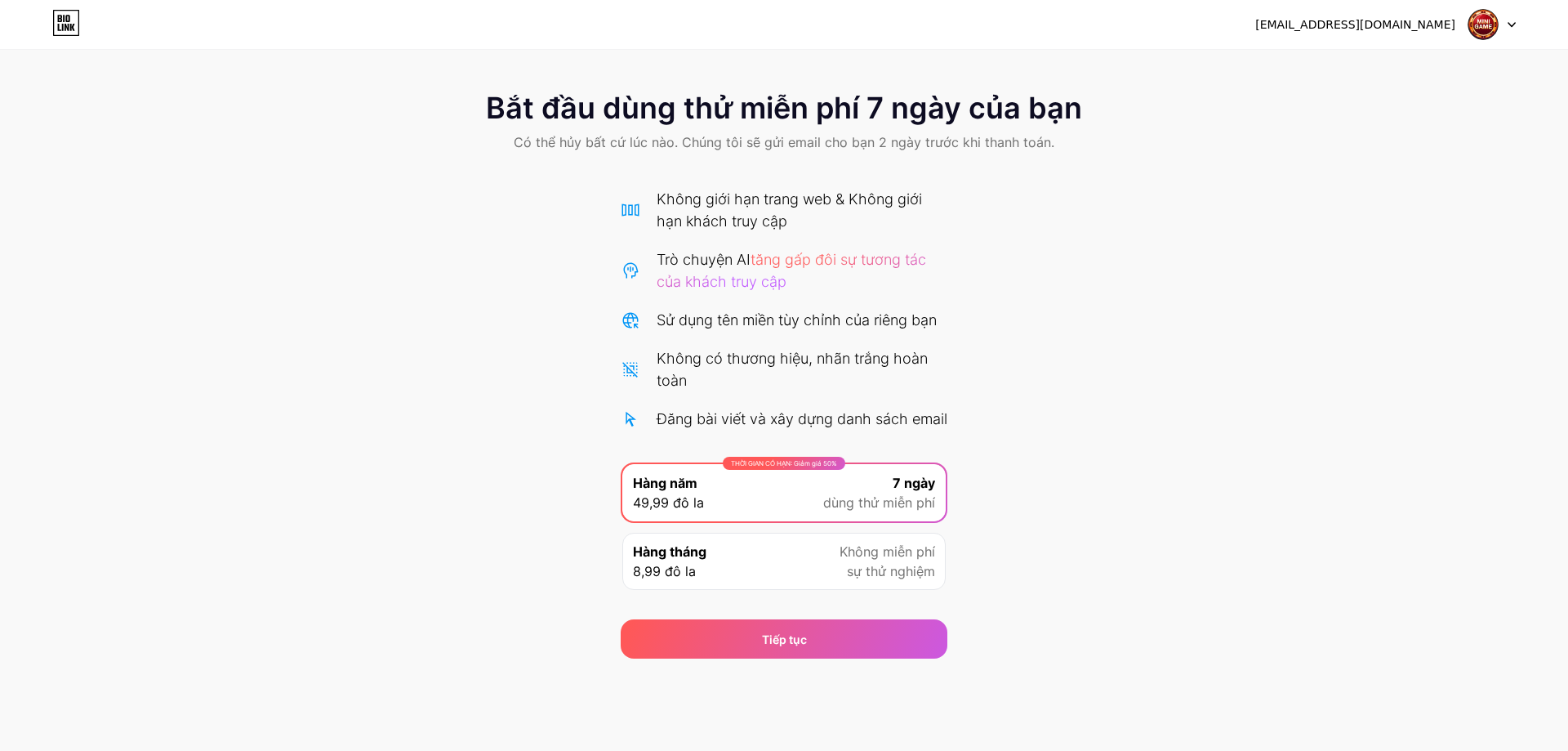
click at [1487, 10] on img at bounding box center [1482, 24] width 31 height 31
click at [64, 31] on icon at bounding box center [65, 23] width 28 height 26
click at [65, 22] on icon at bounding box center [64, 18] width 2 height 8
click at [1503, 18] on div at bounding box center [1492, 24] width 47 height 29
click at [1393, 29] on font "[EMAIL_ADDRESS][DOMAIN_NAME]" at bounding box center [1355, 24] width 201 height 13
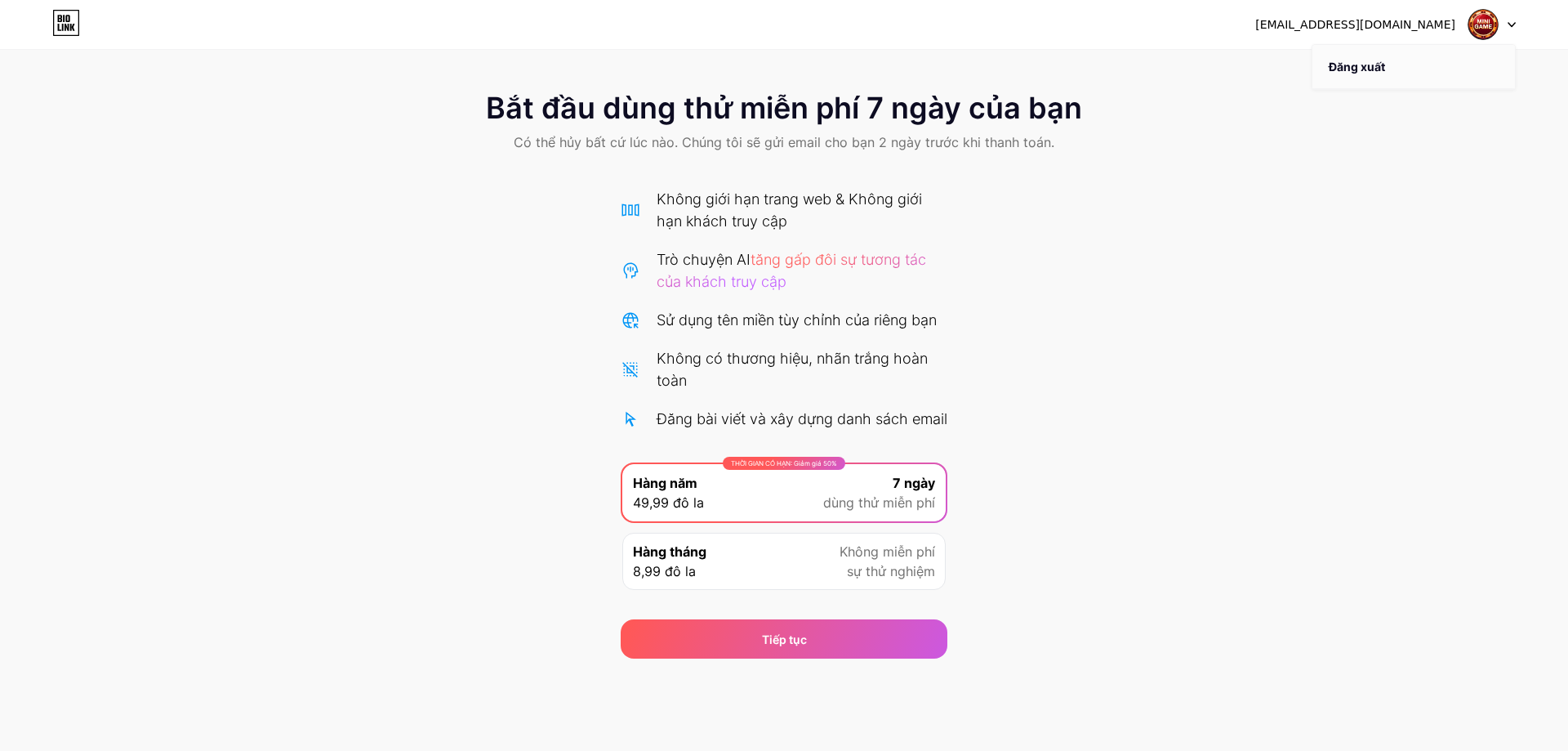
click at [1370, 69] on font "Đăng xuất" at bounding box center [1357, 66] width 56 height 14
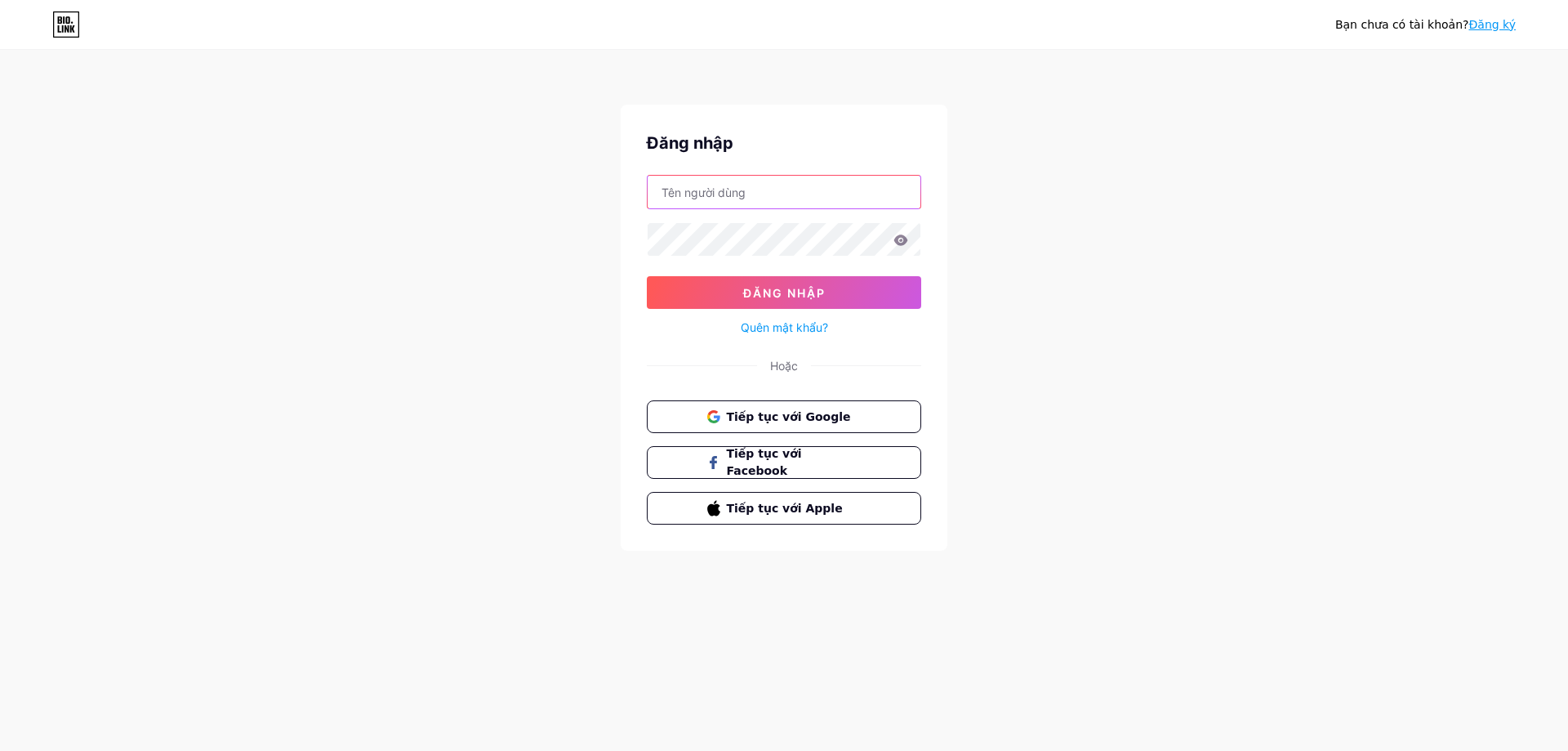
type input "[EMAIL_ADDRESS][DOMAIN_NAME]"
click at [812, 301] on button "Đăng nhập" at bounding box center [784, 292] width 274 height 33
